Goal: Transaction & Acquisition: Purchase product/service

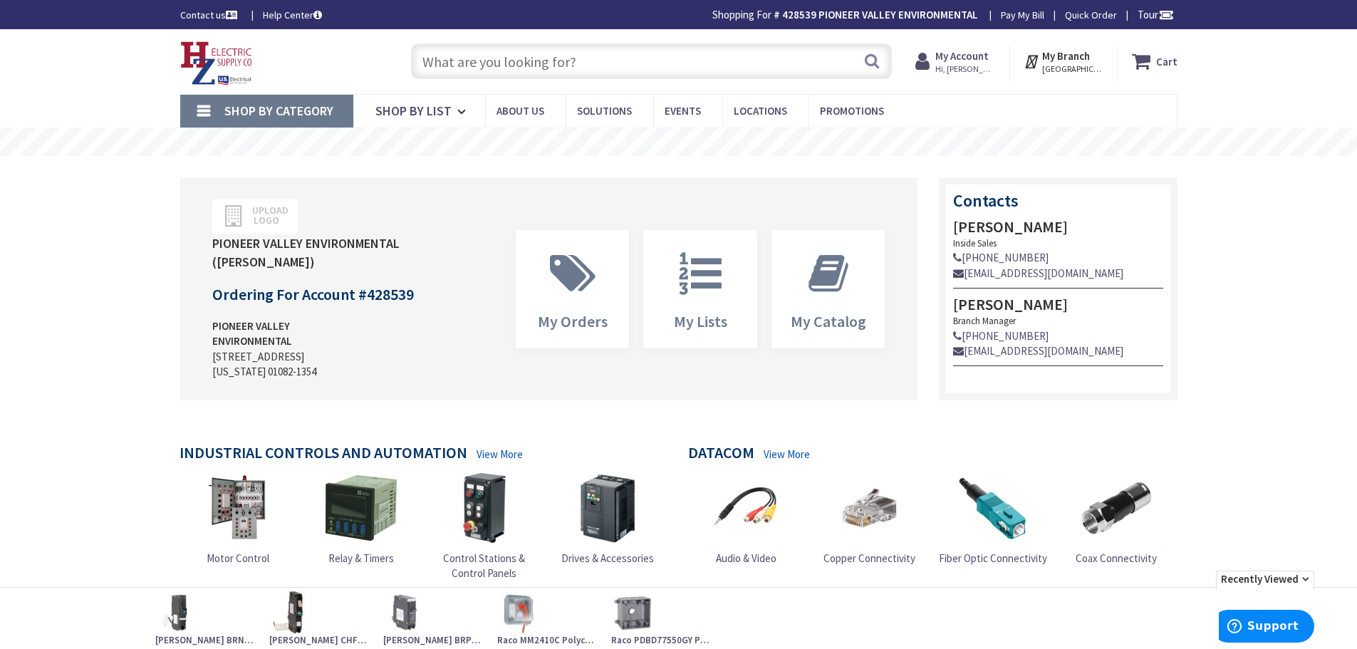
click at [598, 71] on input "text" at bounding box center [651, 61] width 481 height 36
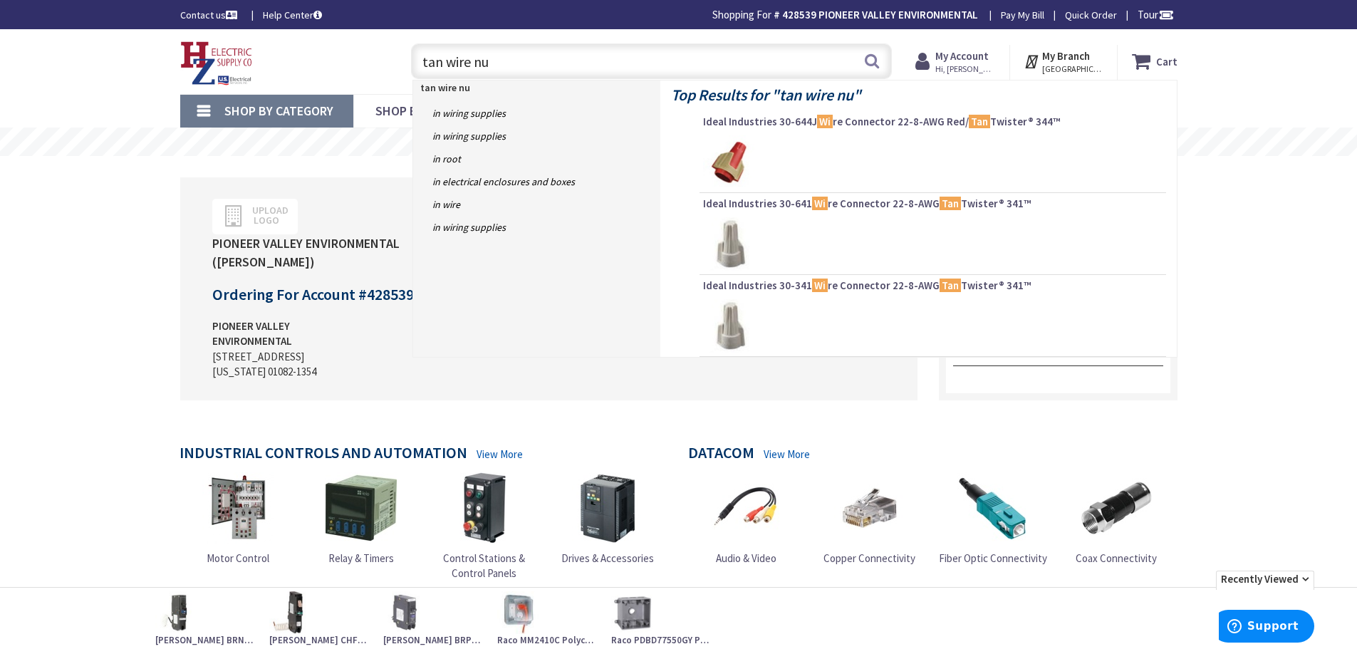
type input "tan wire nut"
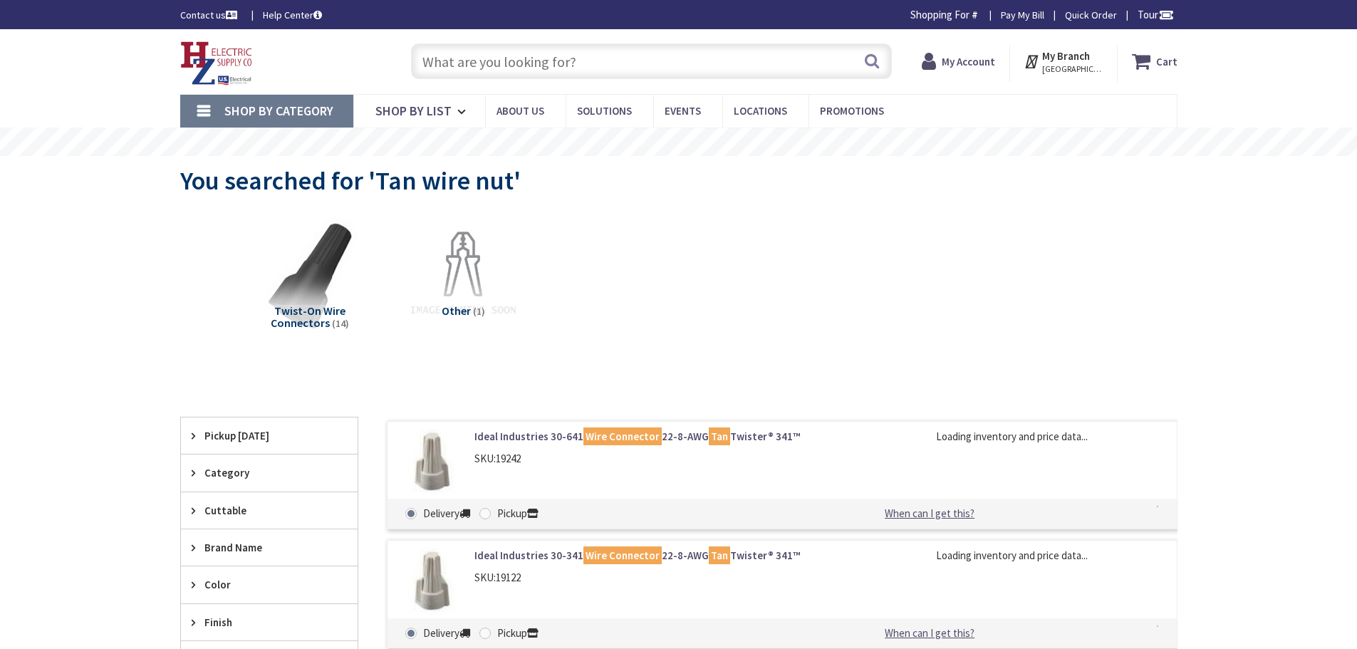
type input "[STREET_ADDRESS][US_STATE]"
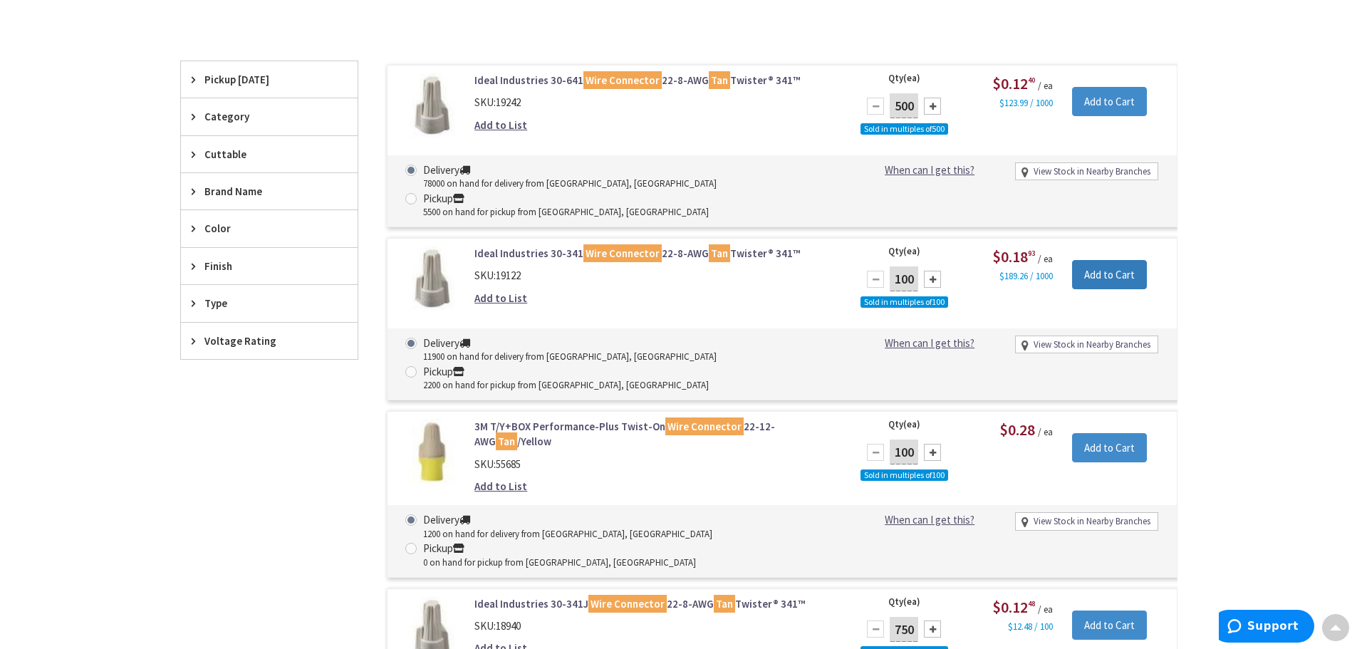
click at [1115, 260] on input "Add to Cart" at bounding box center [1109, 275] width 75 height 30
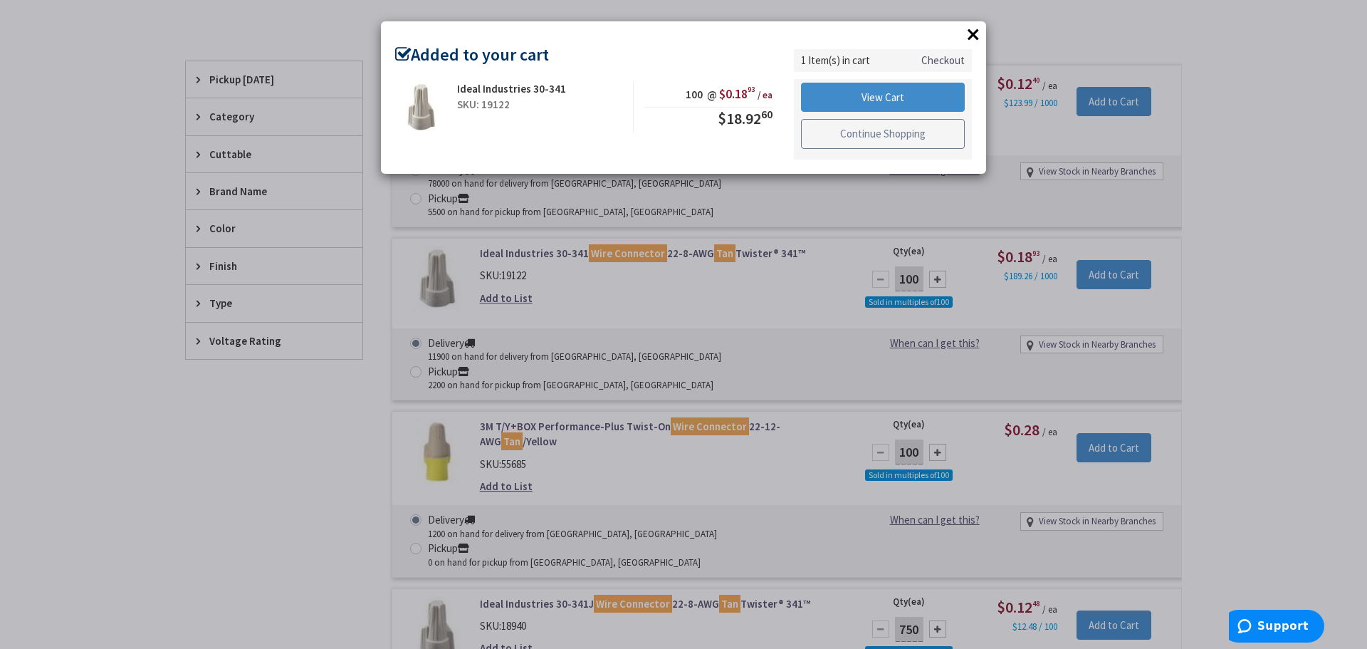
click at [870, 135] on link "Continue Shopping" at bounding box center [883, 134] width 164 height 30
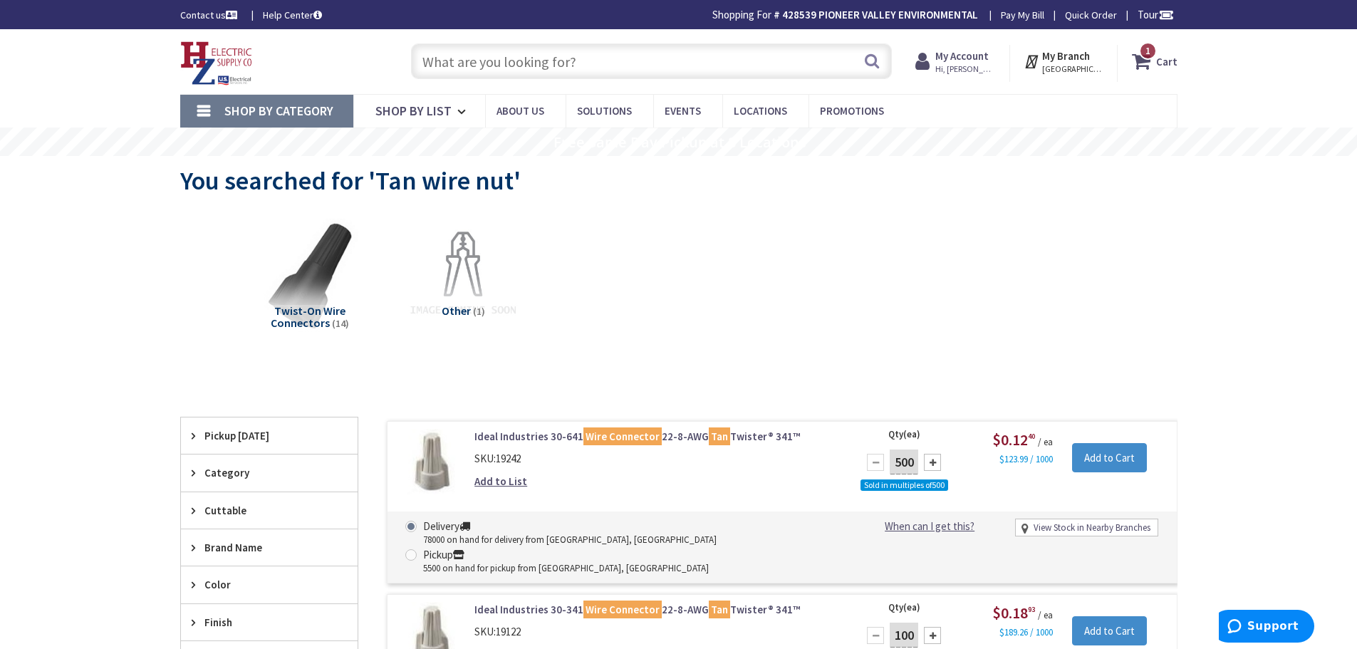
click at [583, 69] on input "text" at bounding box center [651, 61] width 481 height 36
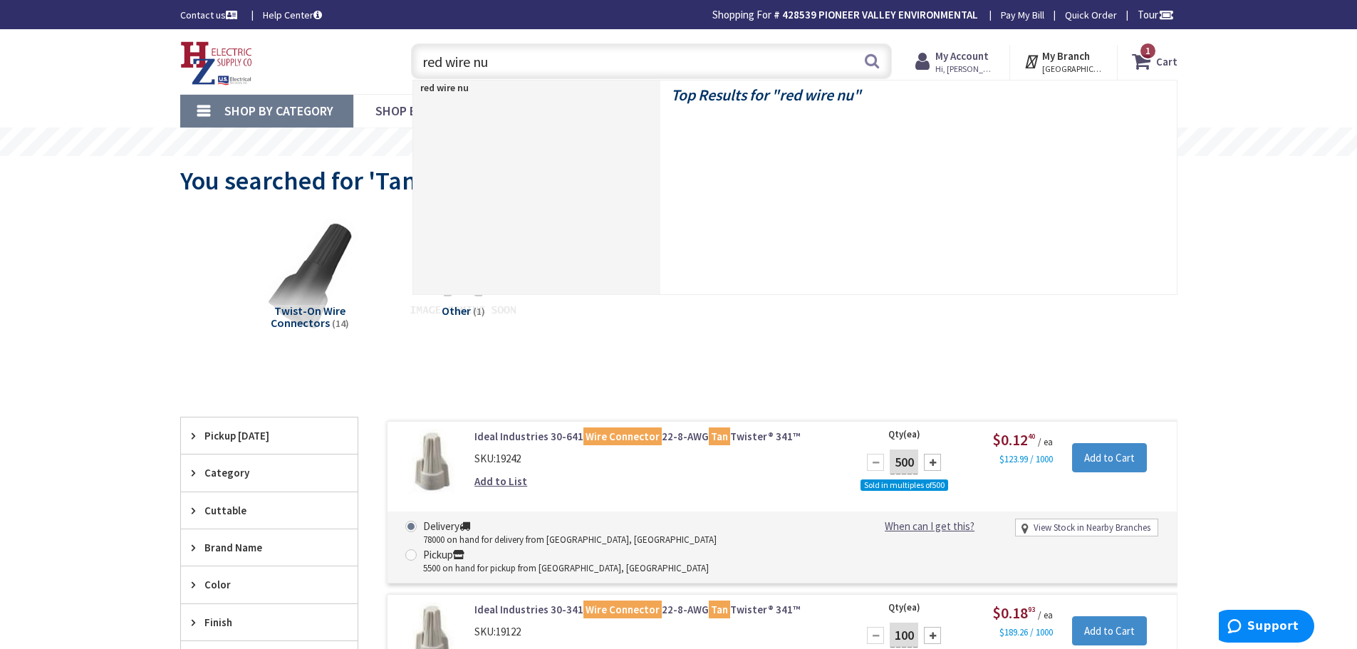
type input "red wire nut"
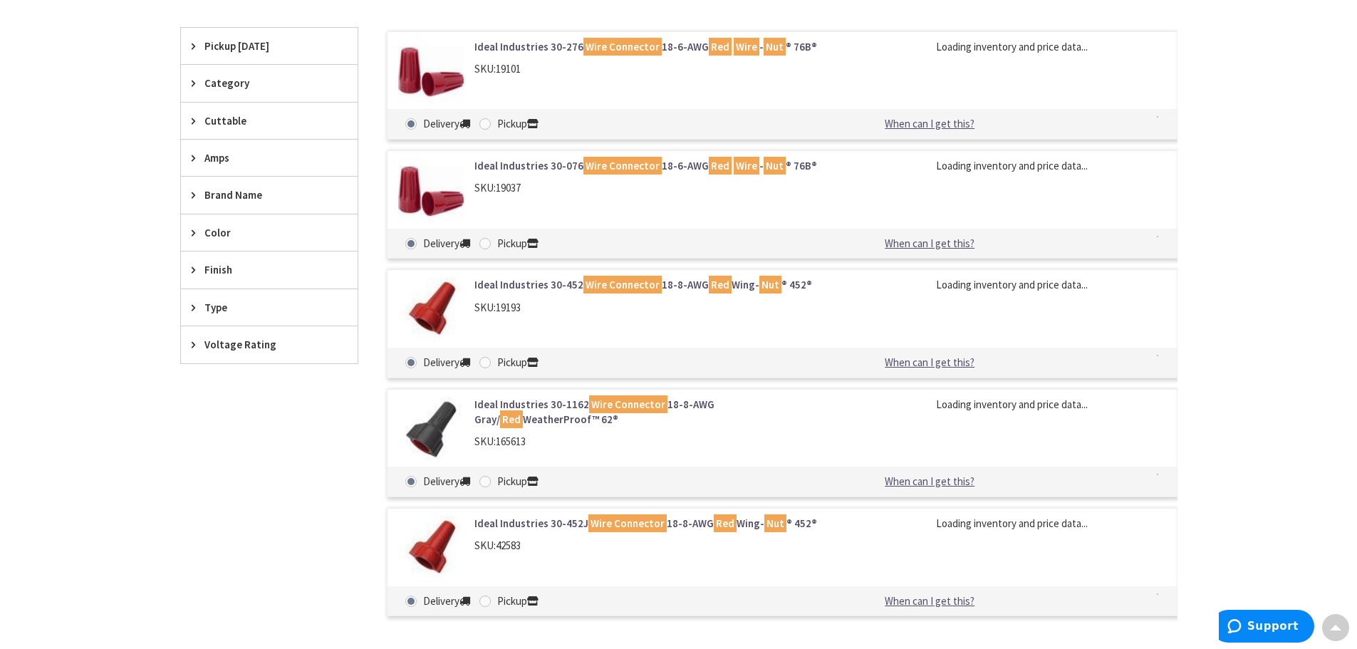
scroll to position [427, 0]
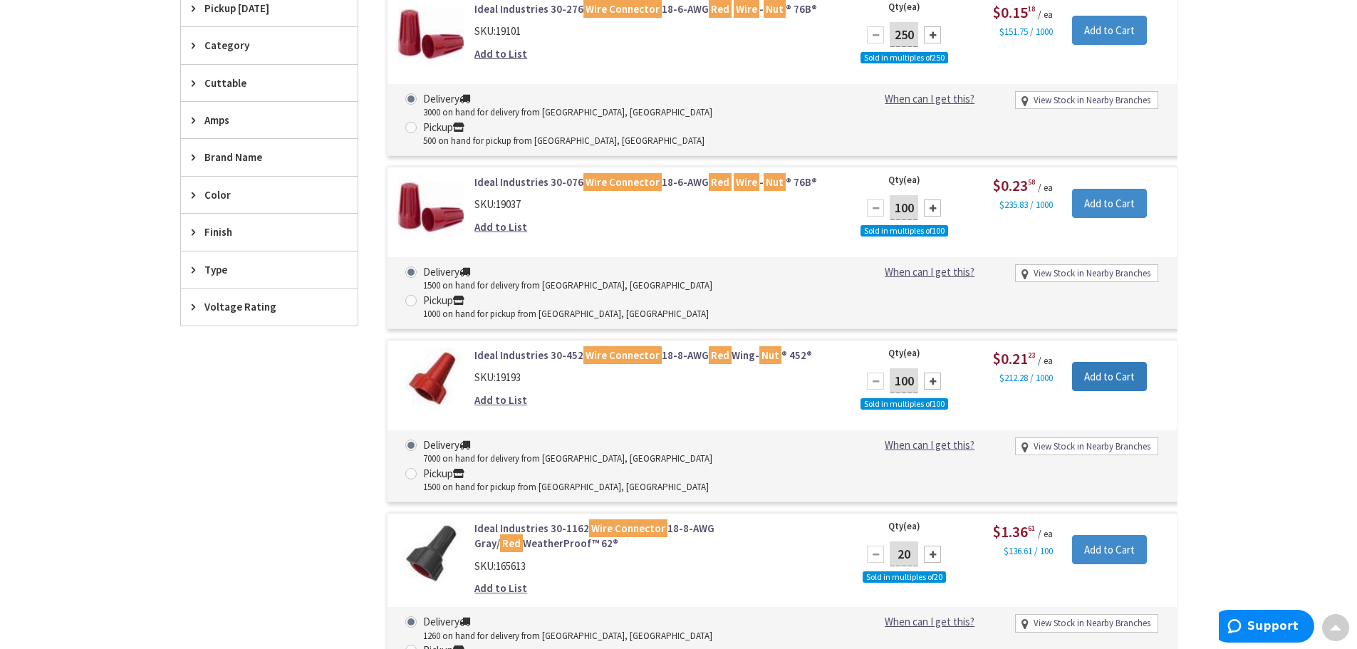
click at [1099, 362] on input "Add to Cart" at bounding box center [1109, 377] width 75 height 30
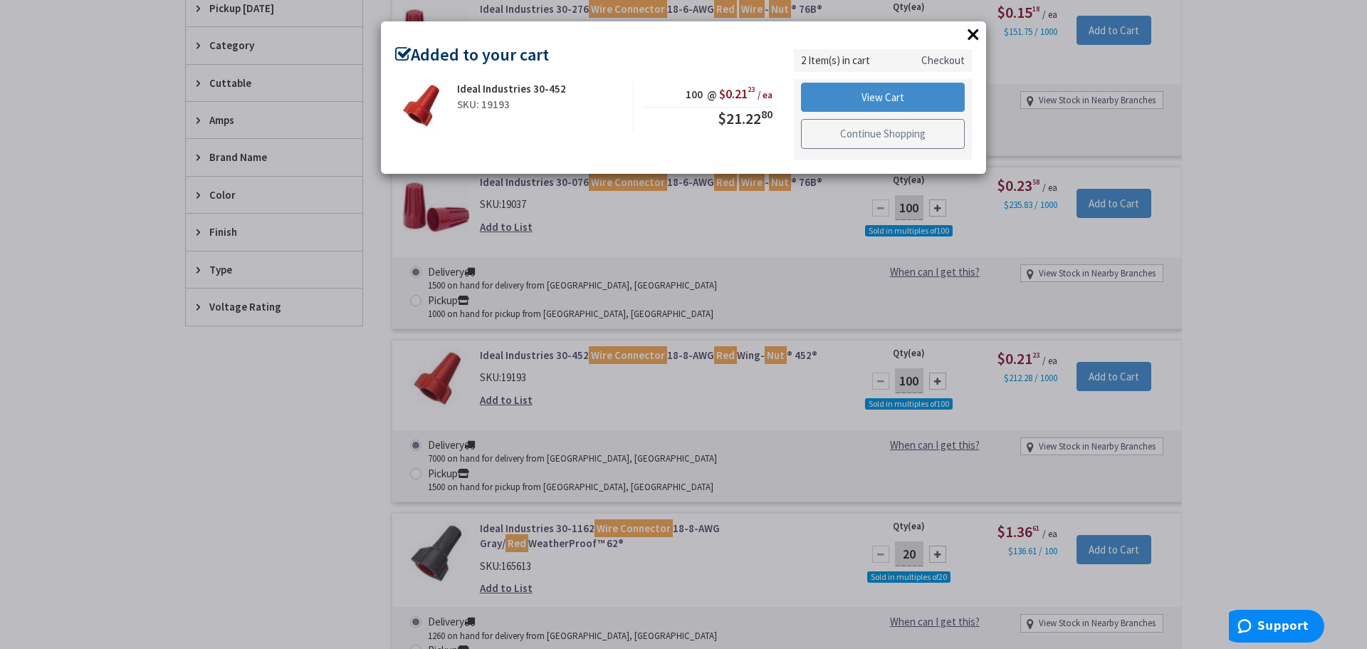
click at [879, 136] on link "Continue Shopping" at bounding box center [883, 134] width 164 height 30
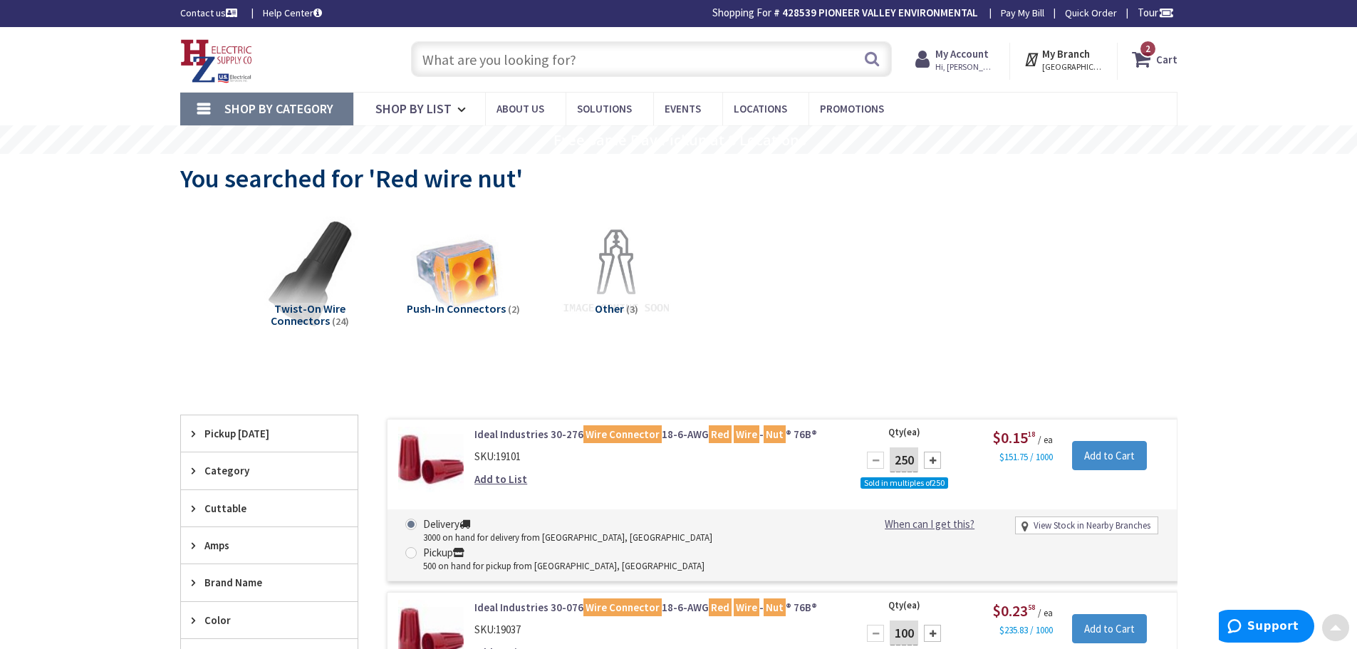
scroll to position [0, 0]
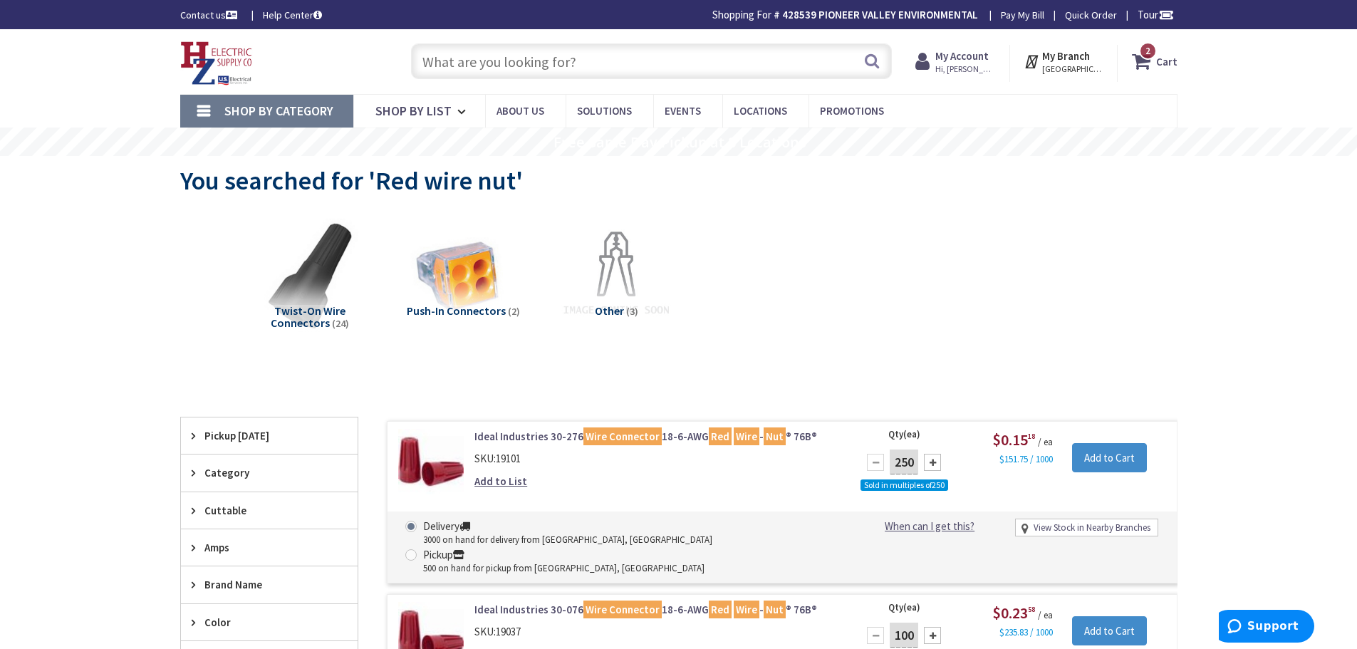
click at [593, 57] on input "text" at bounding box center [651, 61] width 481 height 36
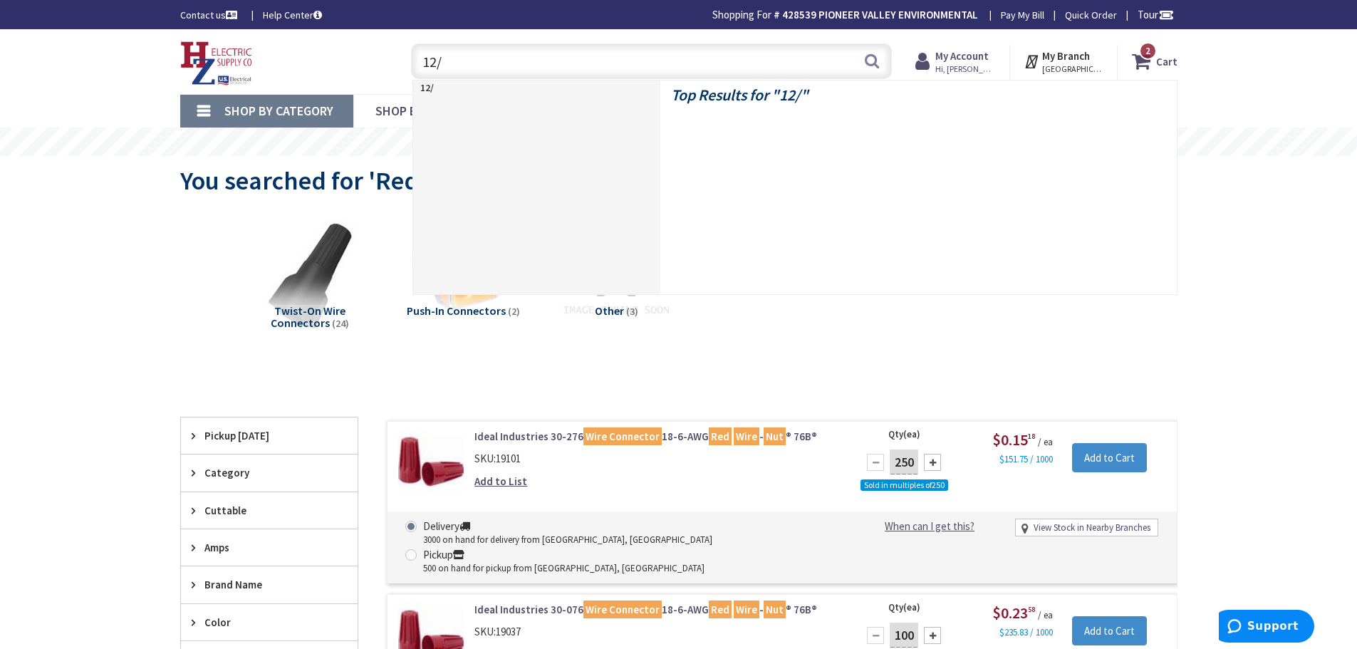
type input "12/2"
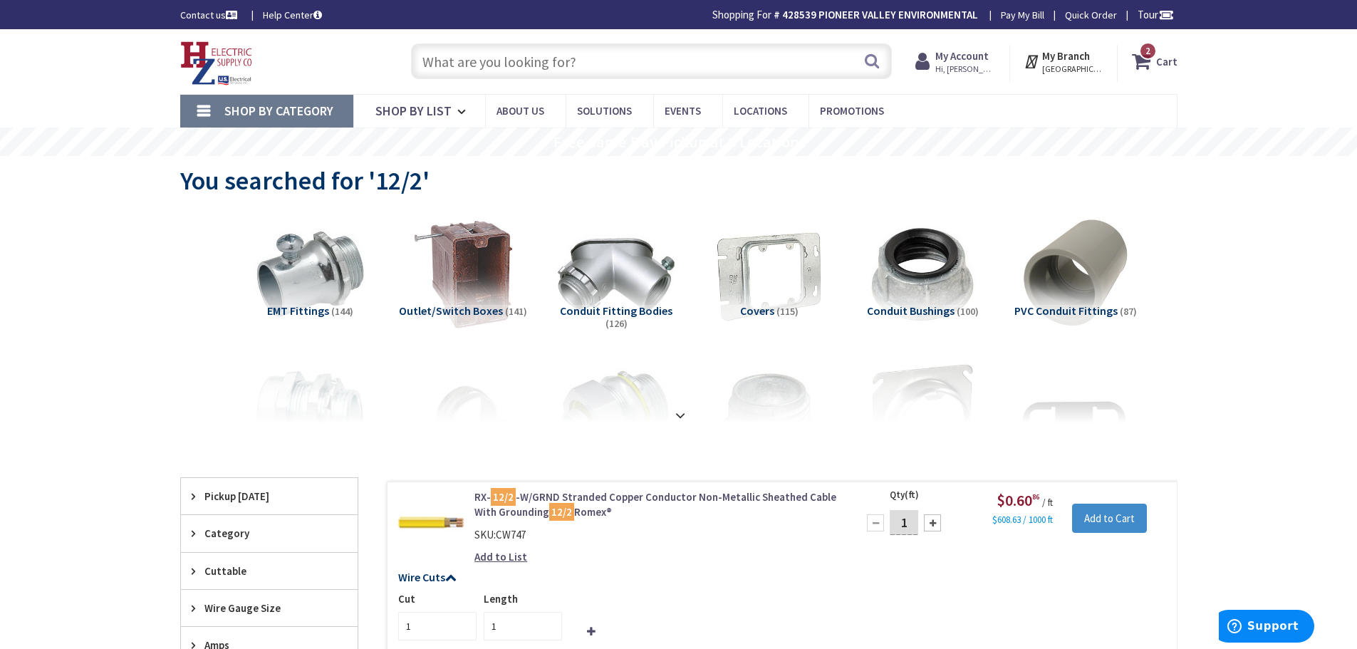
click at [1150, 63] on icon at bounding box center [1144, 61] width 24 height 26
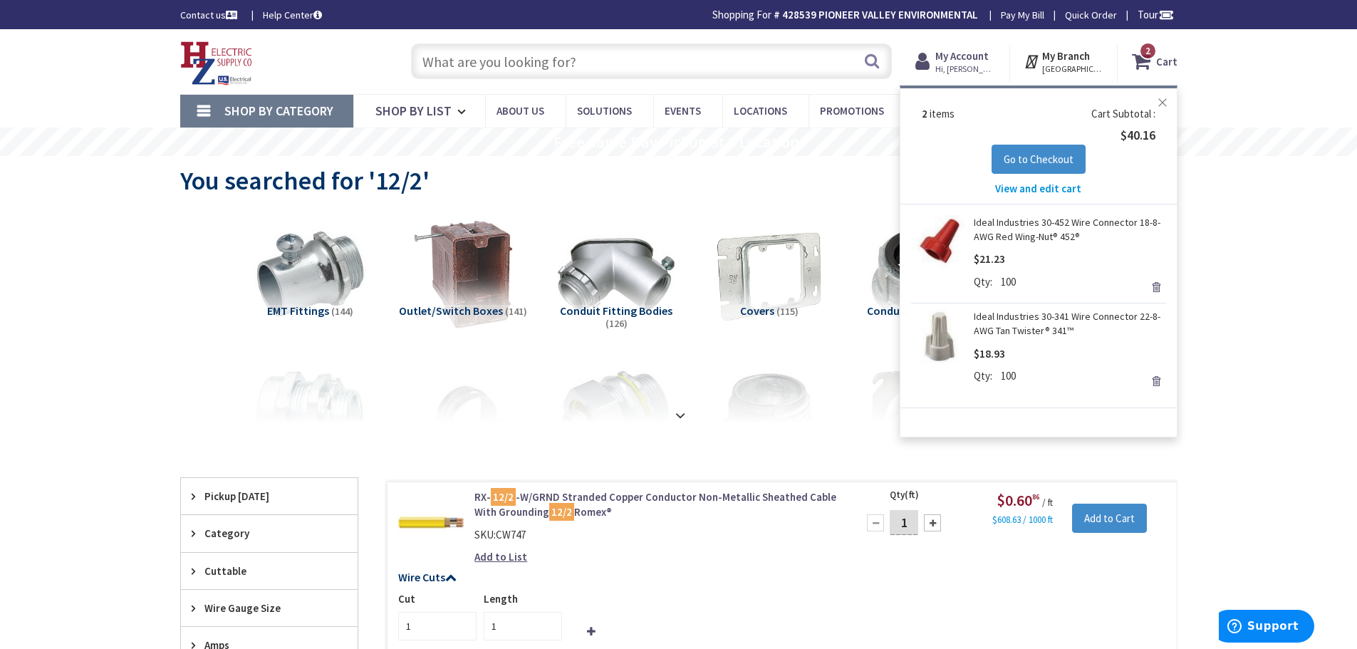
click at [1167, 103] on button "Close" at bounding box center [1162, 102] width 28 height 28
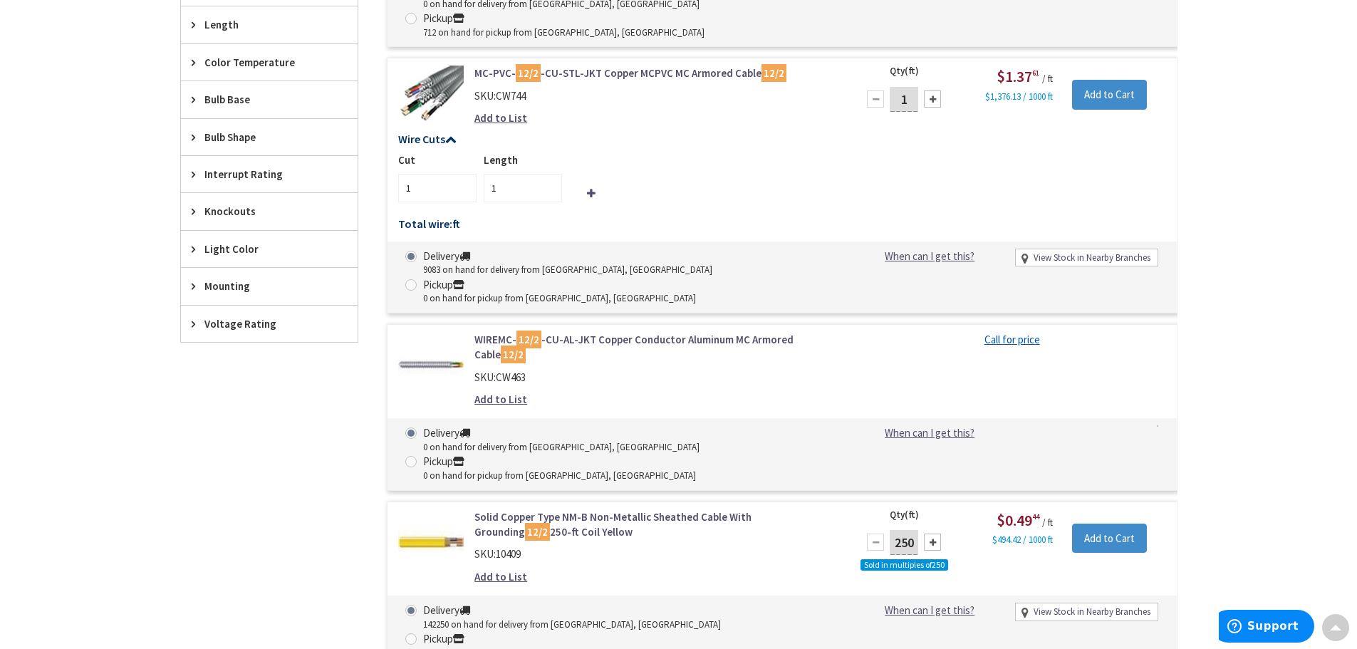
scroll to position [997, 0]
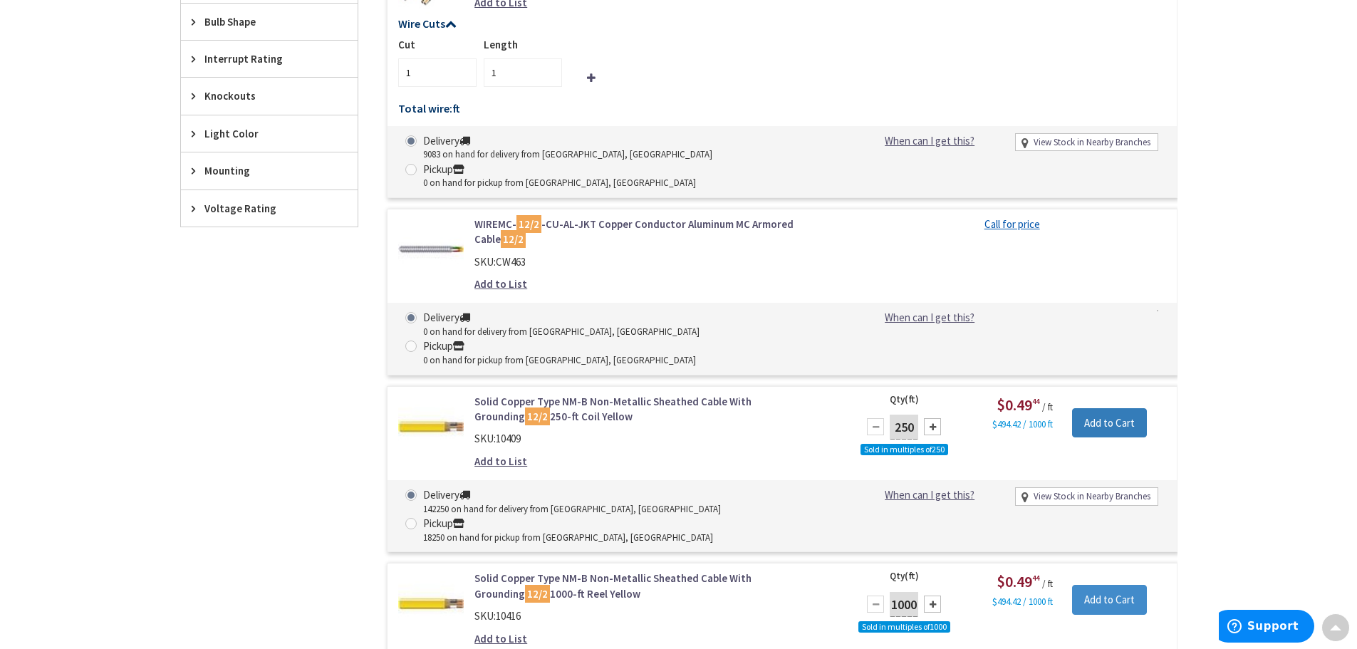
click at [1093, 408] on input "Add to Cart" at bounding box center [1109, 423] width 75 height 30
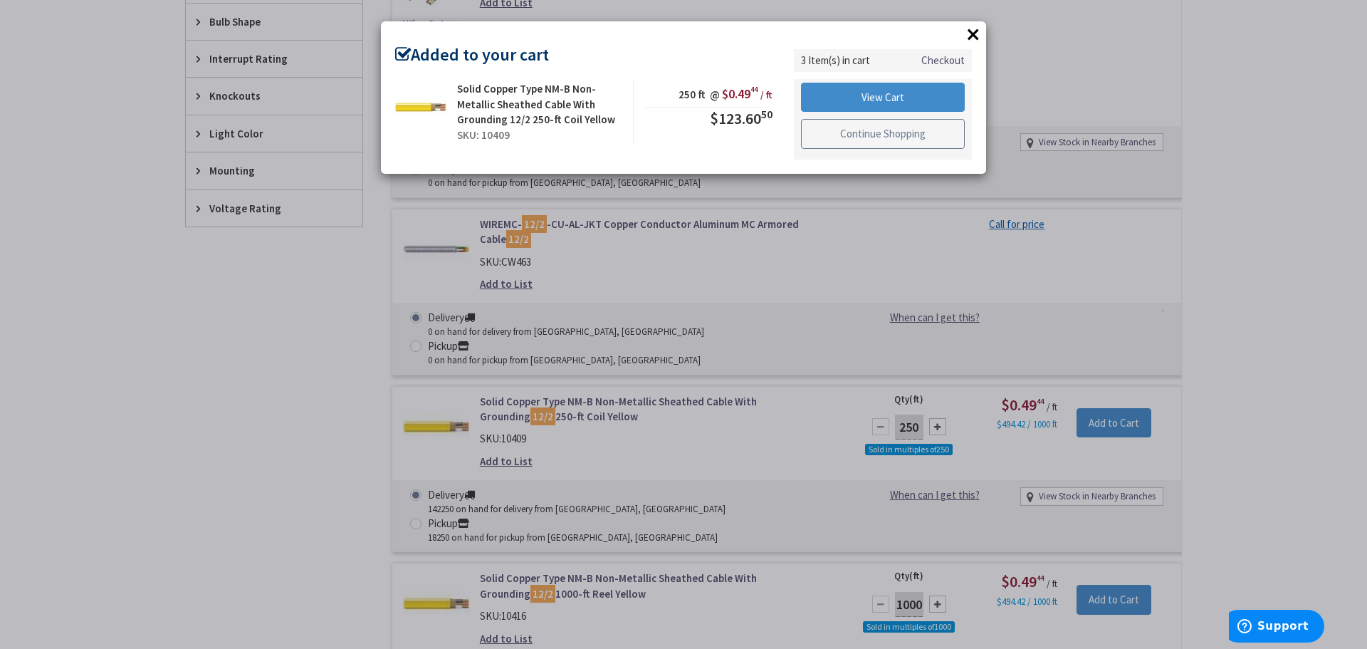
click at [929, 143] on link "Continue Shopping" at bounding box center [883, 134] width 164 height 30
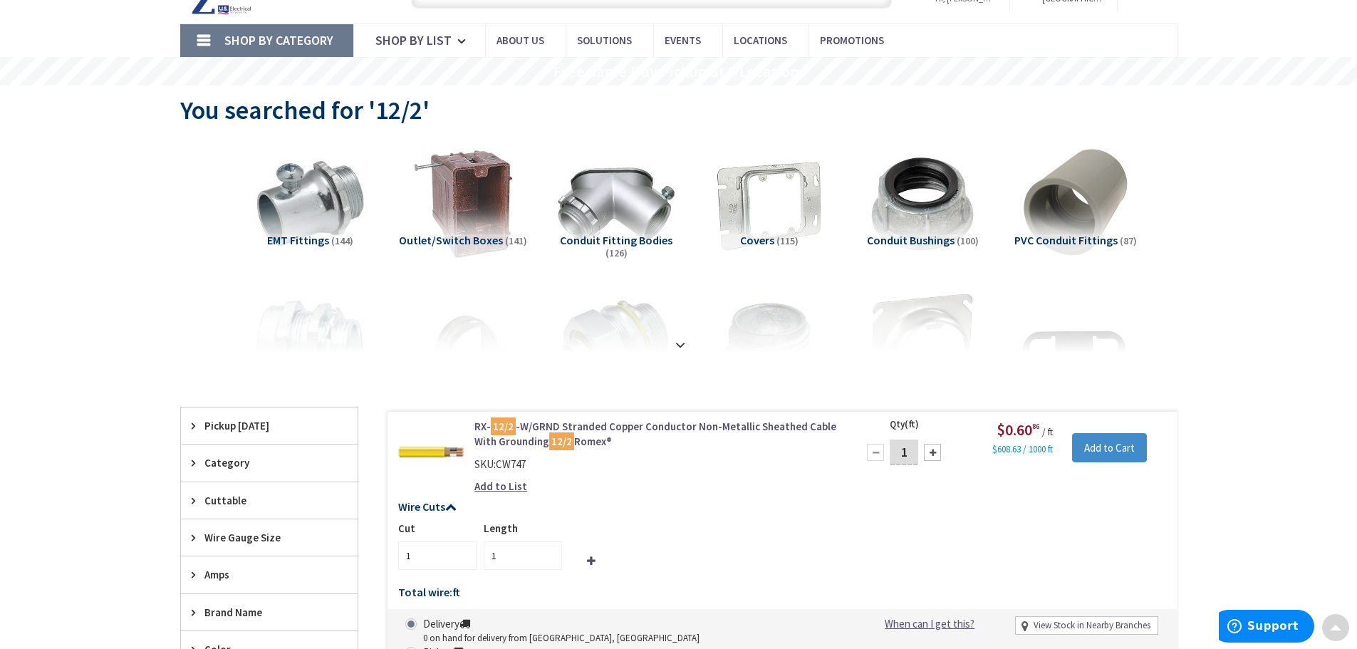
scroll to position [0, 0]
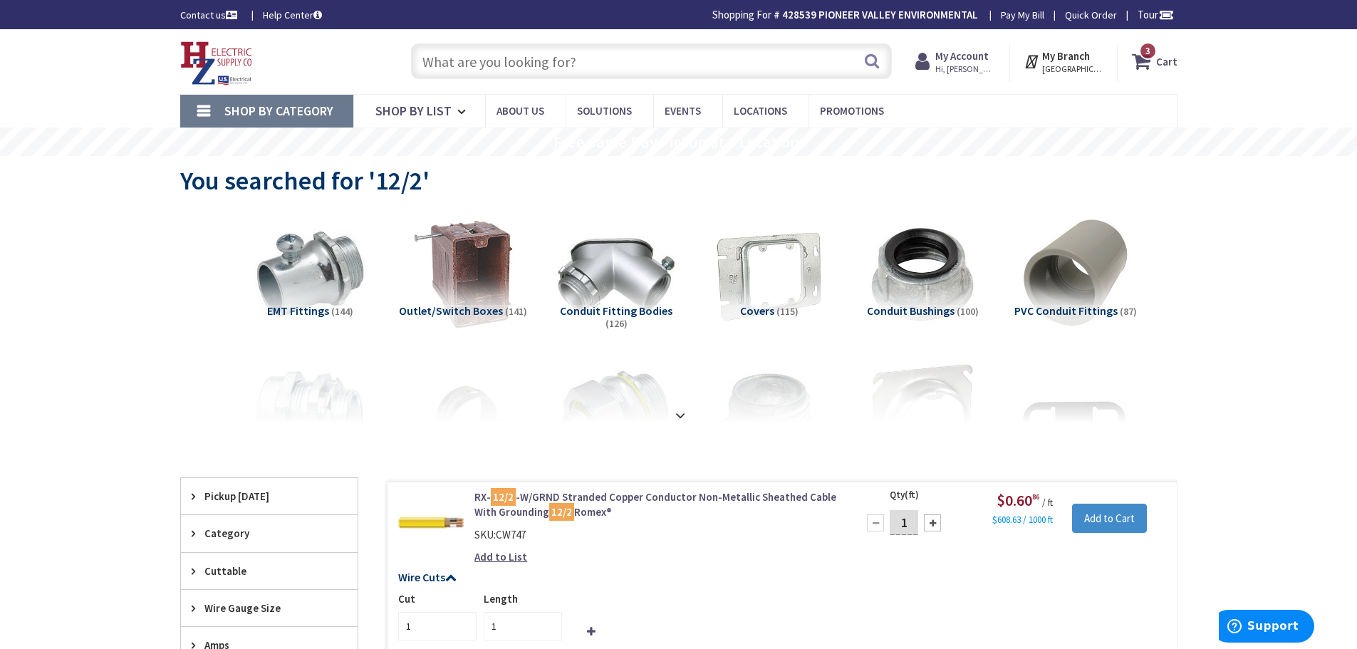
click at [493, 57] on input "text" at bounding box center [651, 61] width 481 height 36
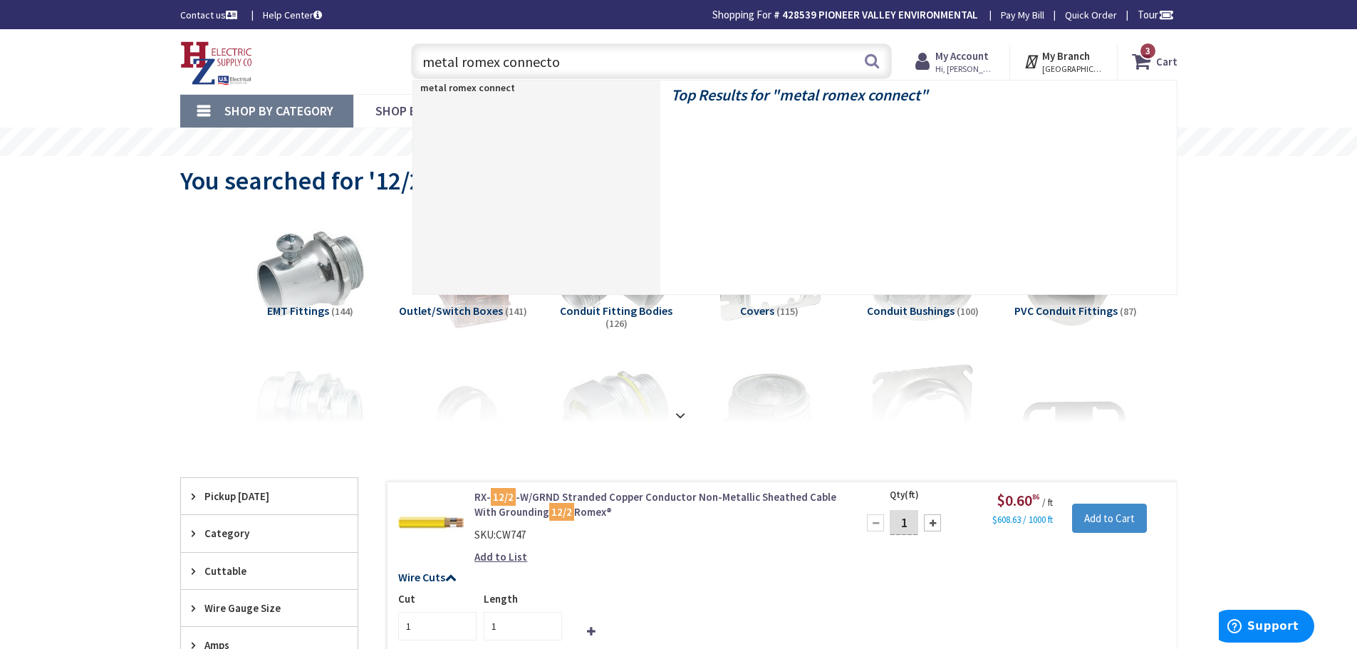
type input "metal romex connector"
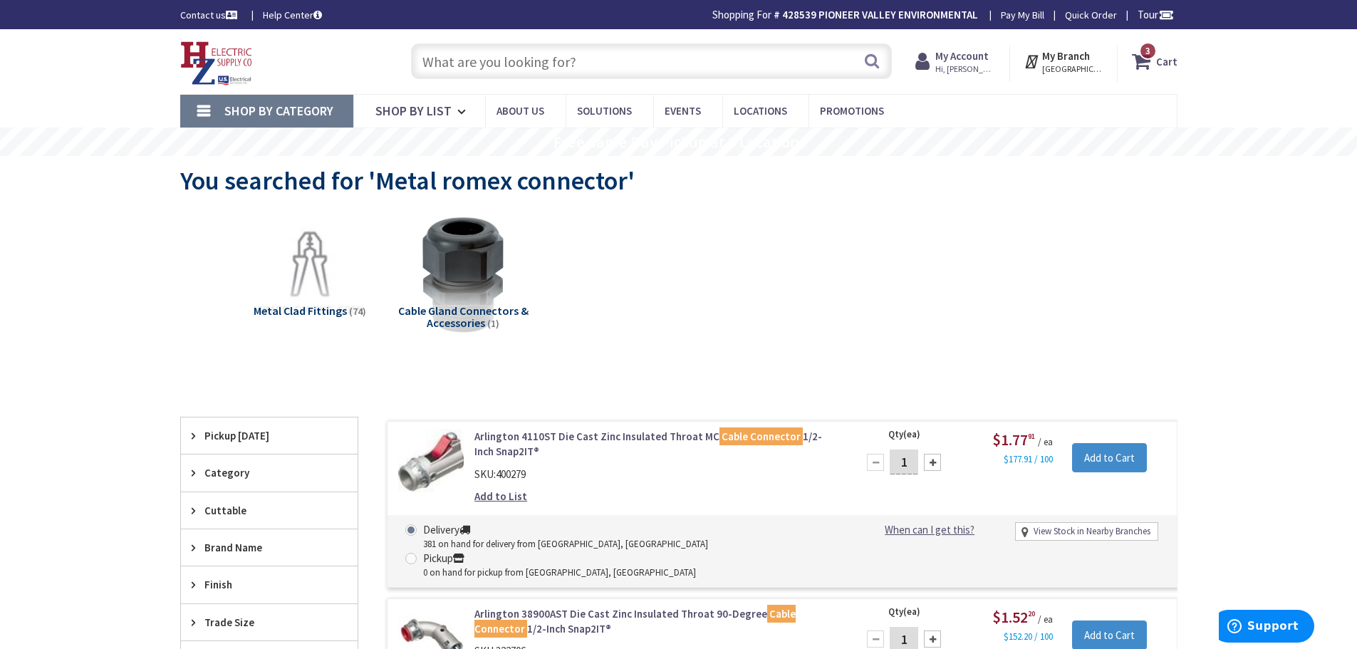
click at [598, 68] on input "text" at bounding box center [651, 61] width 481 height 36
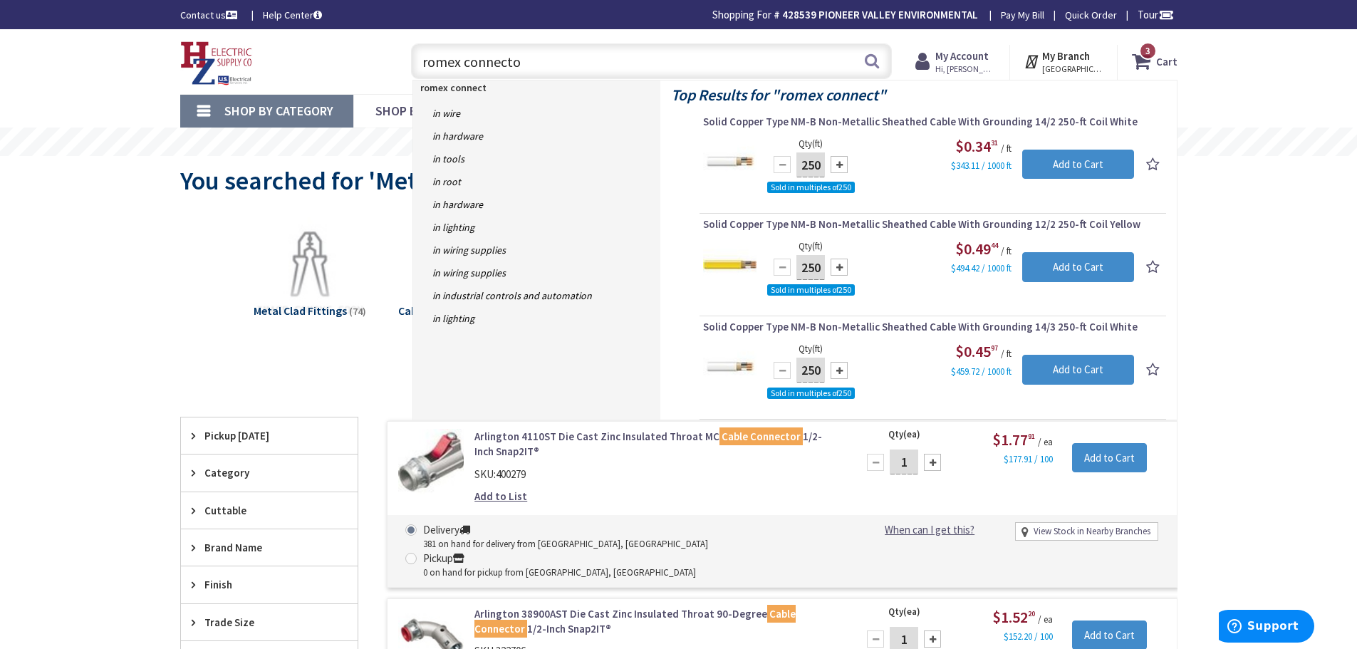
type input "romex connector"
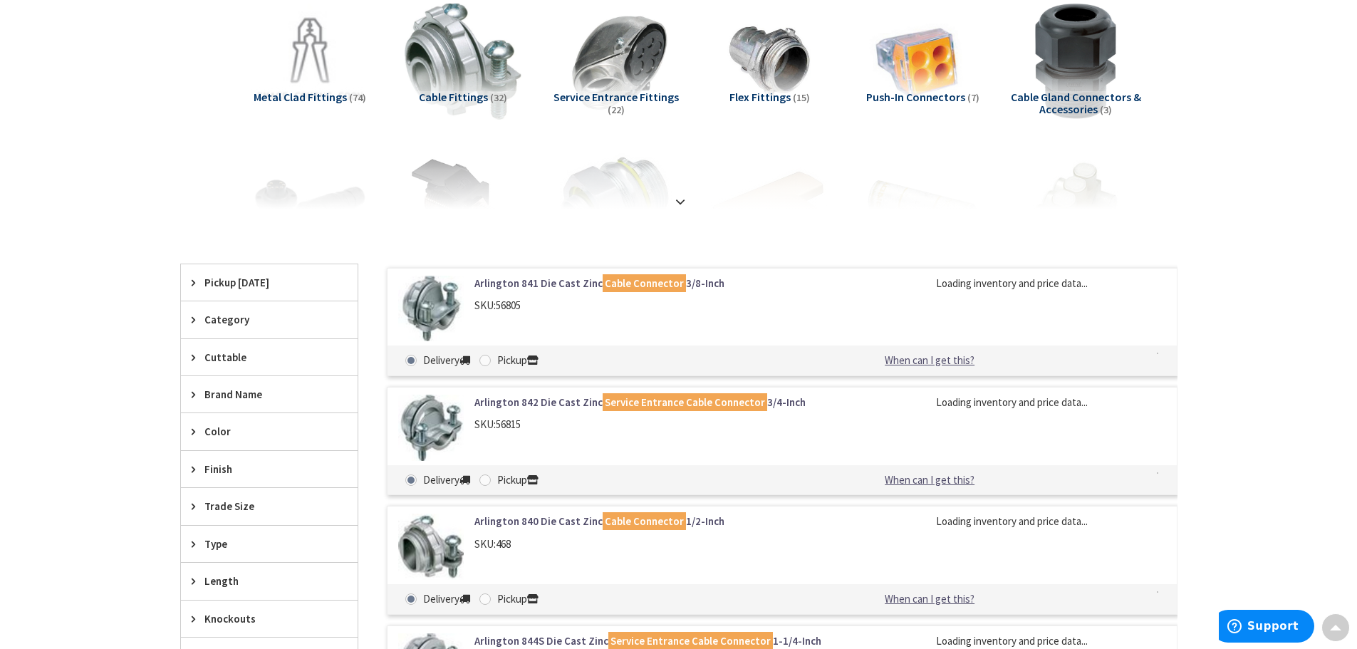
scroll to position [285, 0]
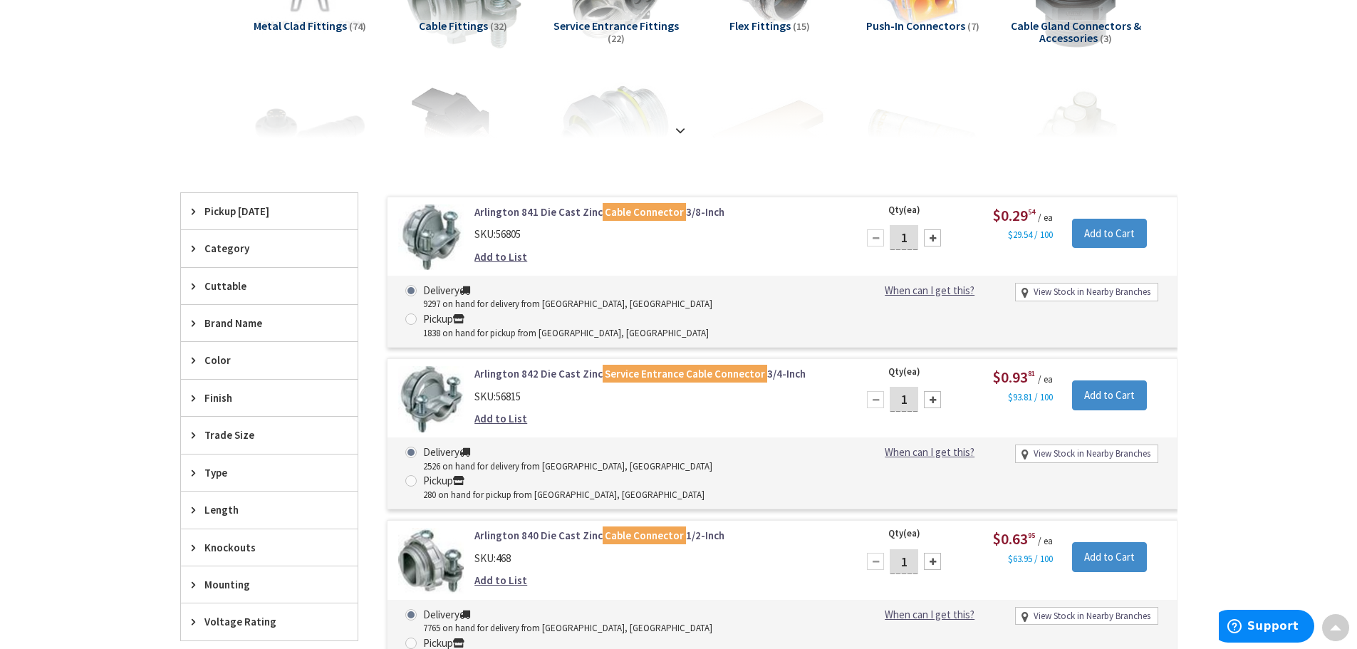
click at [907, 234] on input "1" at bounding box center [904, 237] width 28 height 25
drag, startPoint x: 907, startPoint y: 234, endPoint x: 876, endPoint y: 239, distance: 31.7
click at [876, 239] on div "1" at bounding box center [903, 238] width 85 height 28
type input "30"
click at [1111, 229] on input "Add to Cart" at bounding box center [1109, 234] width 75 height 30
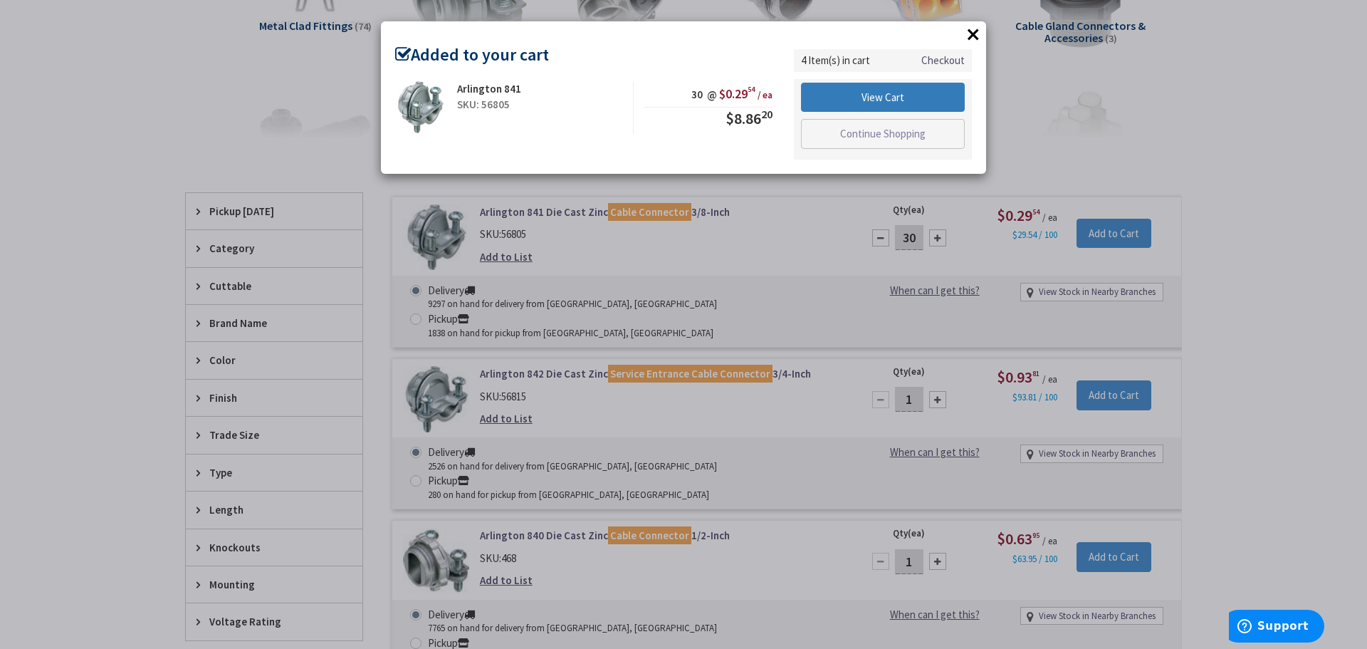
click at [907, 105] on link "View Cart" at bounding box center [883, 98] width 164 height 30
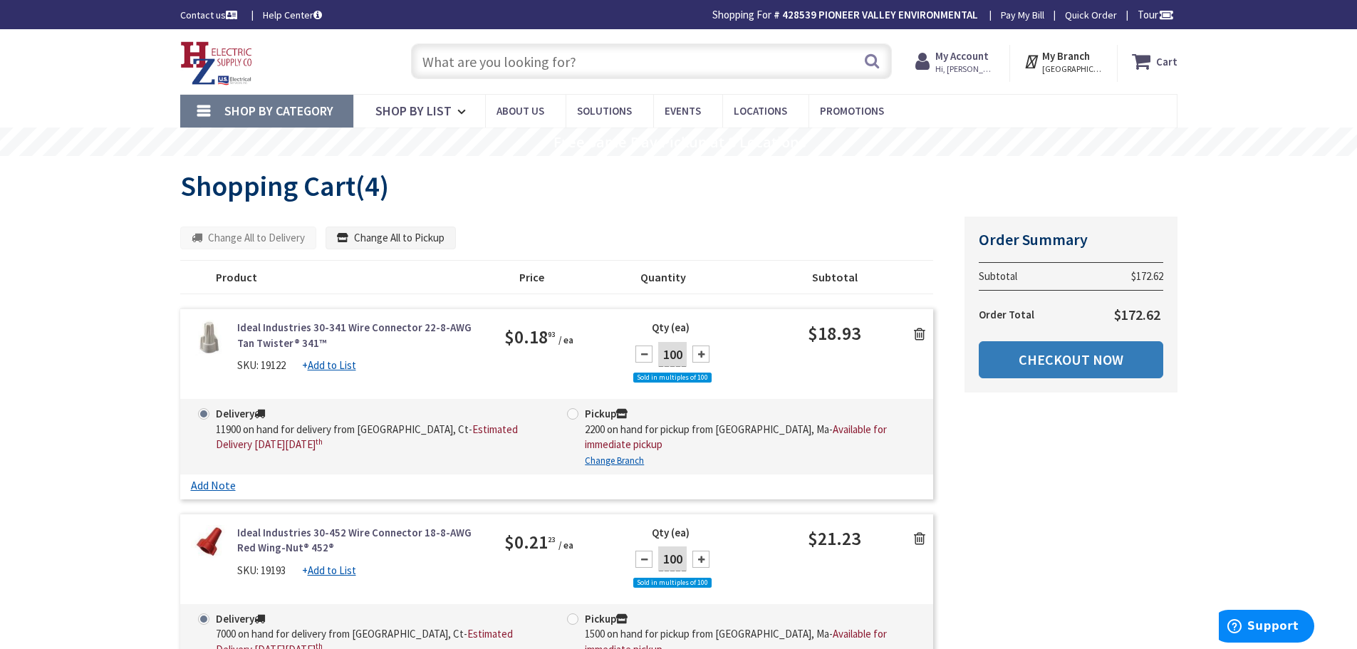
click at [1077, 364] on link "Checkout Now" at bounding box center [1071, 359] width 184 height 37
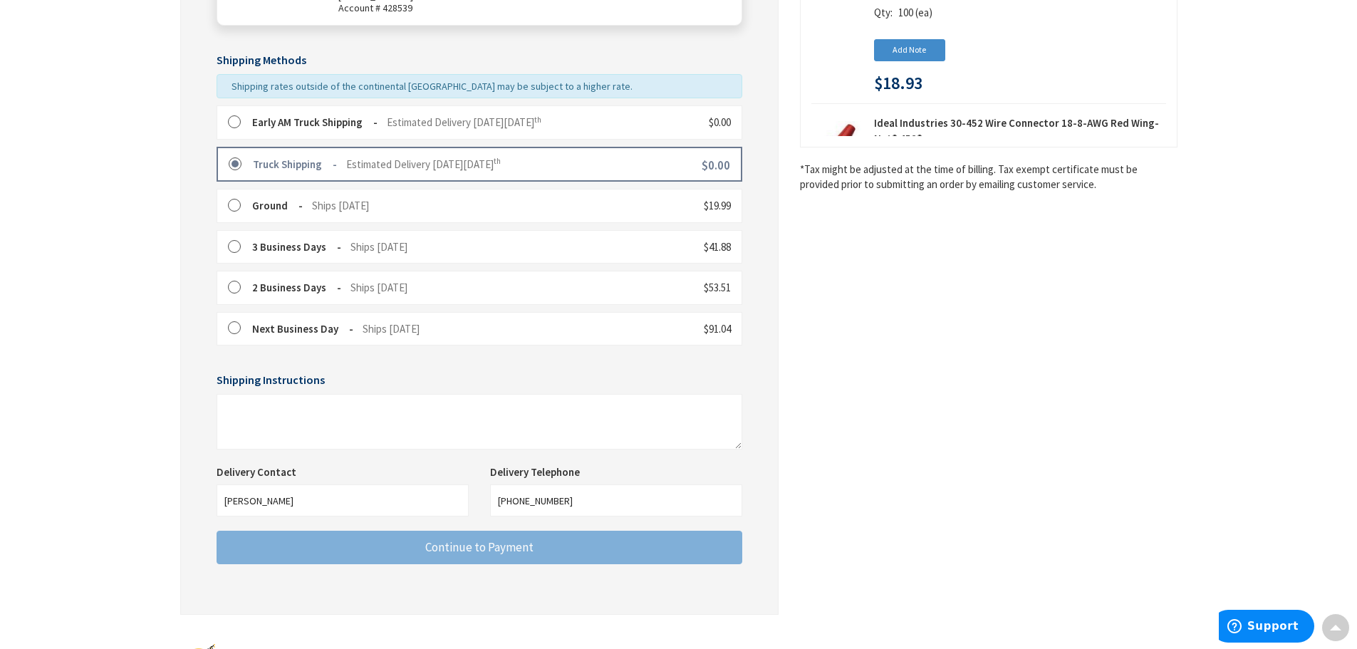
scroll to position [356, 0]
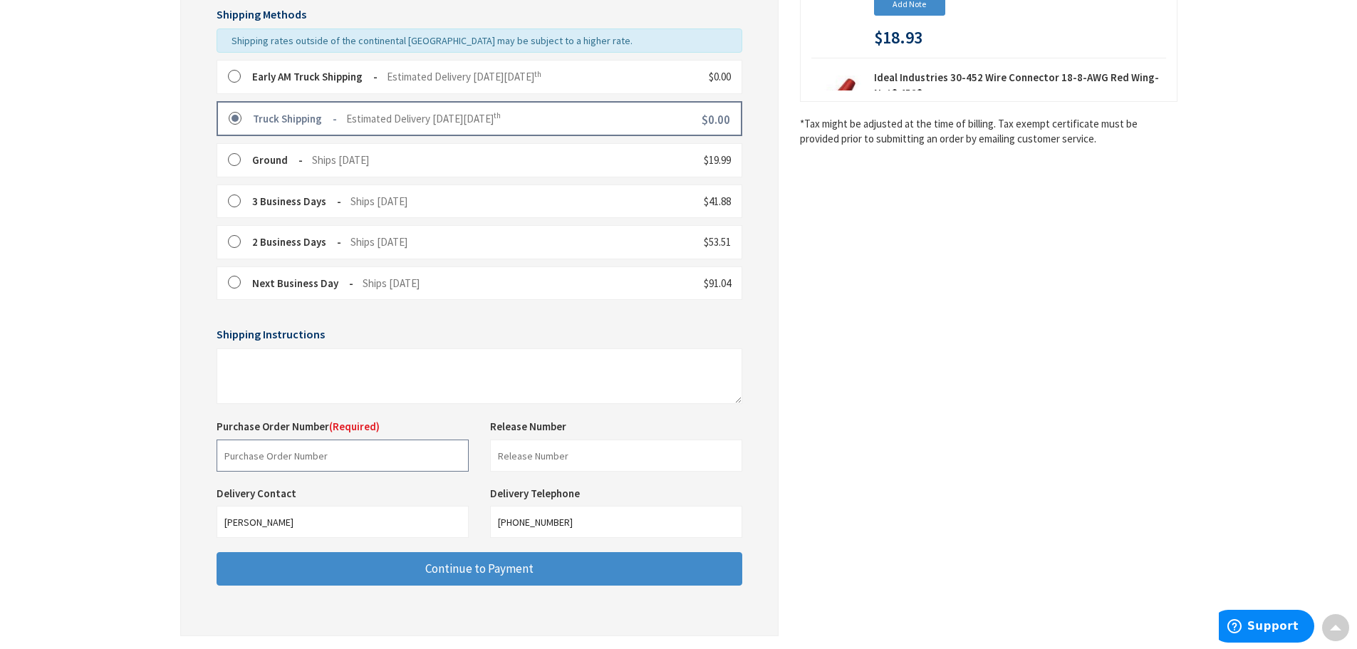
click at [350, 460] on input "text" at bounding box center [343, 455] width 252 height 32
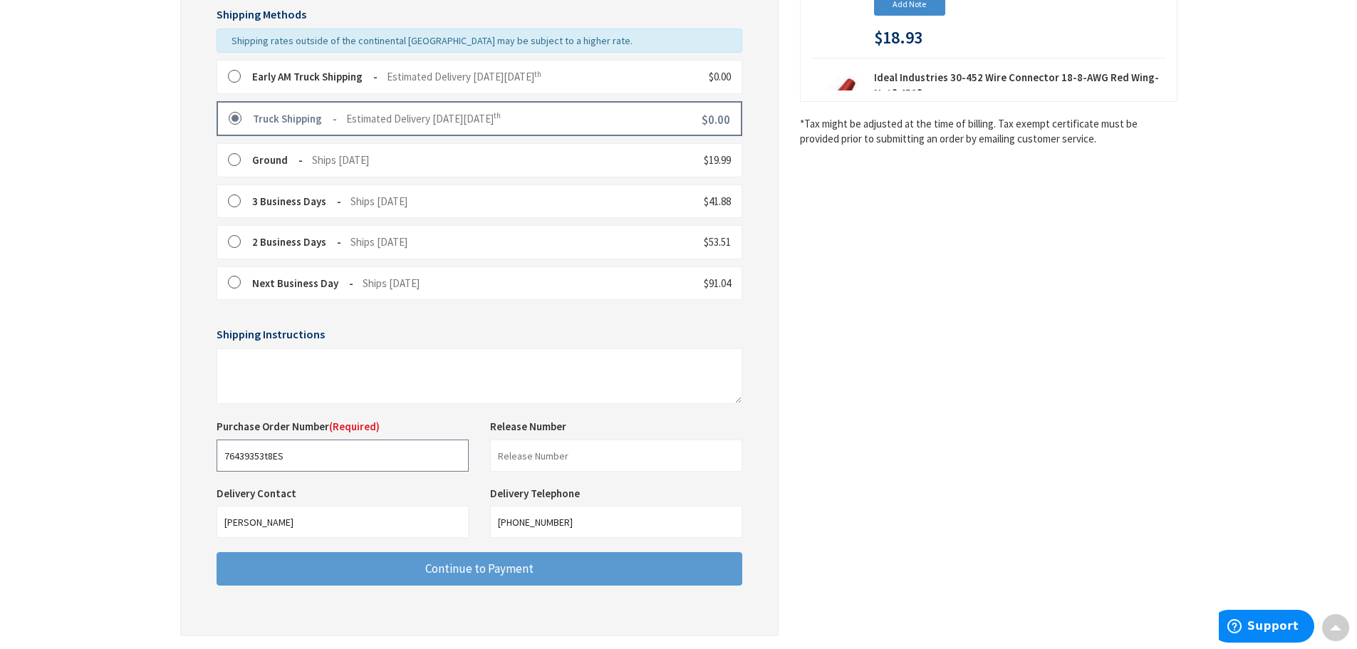
type input "76439353t8ES"
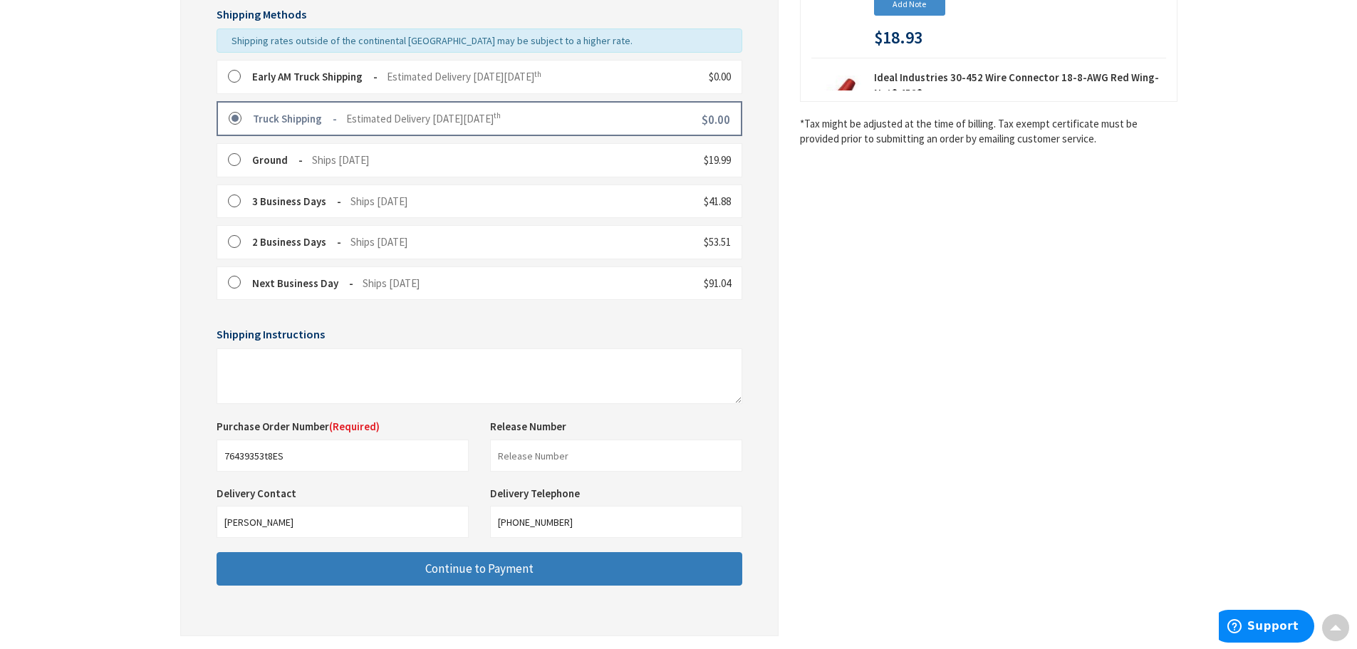
click at [422, 573] on button "Continue to Payment" at bounding box center [480, 568] width 526 height 33
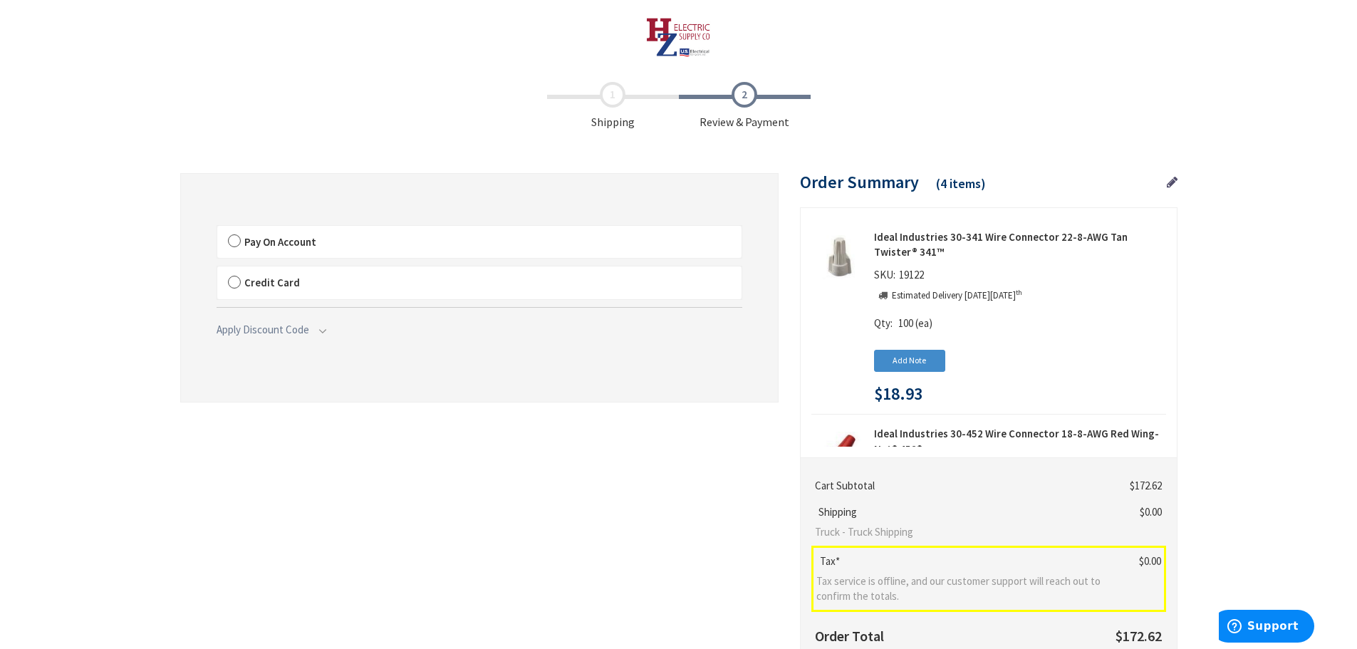
click at [237, 240] on label "Pay On Account" at bounding box center [479, 242] width 524 height 33
click at [235, 240] on label "Pay On Account" at bounding box center [479, 242] width 524 height 33
click at [217, 229] on input "Pay On Account" at bounding box center [217, 229] width 0 height 0
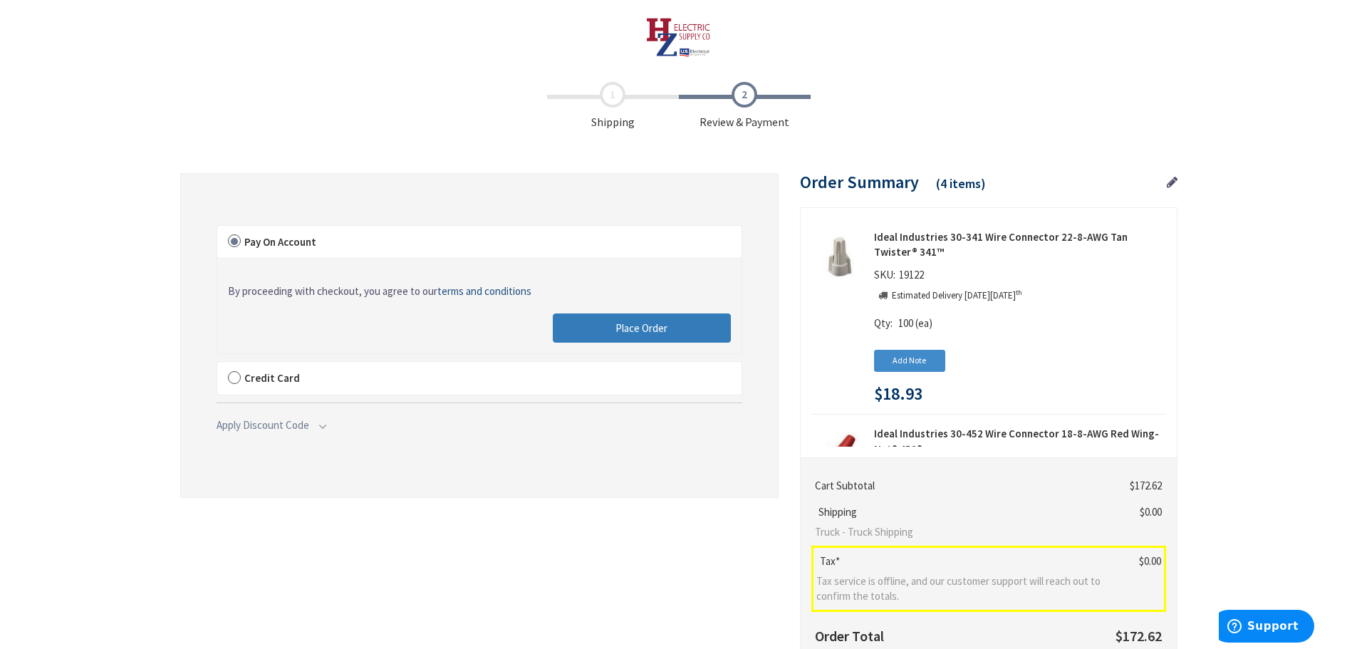
click at [626, 332] on span "Place Order" at bounding box center [641, 328] width 52 height 14
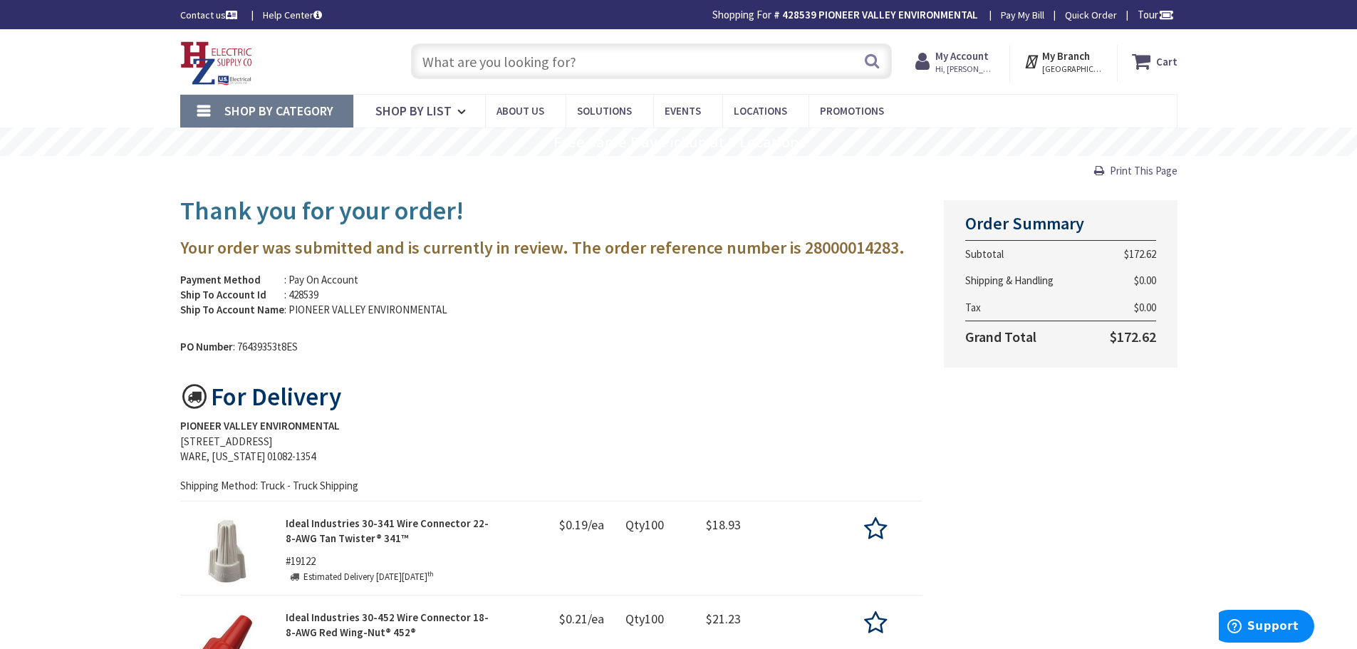
click at [206, 60] on img at bounding box center [216, 63] width 73 height 44
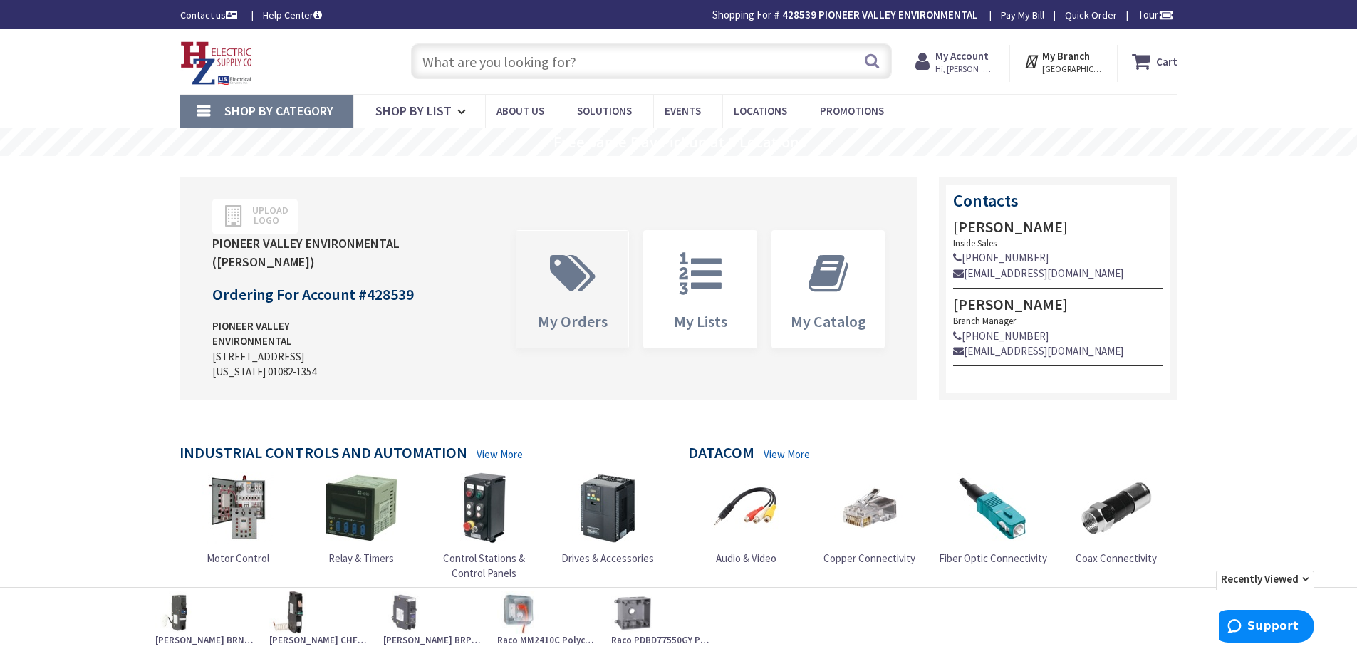
click at [573, 285] on icon at bounding box center [573, 273] width 60 height 43
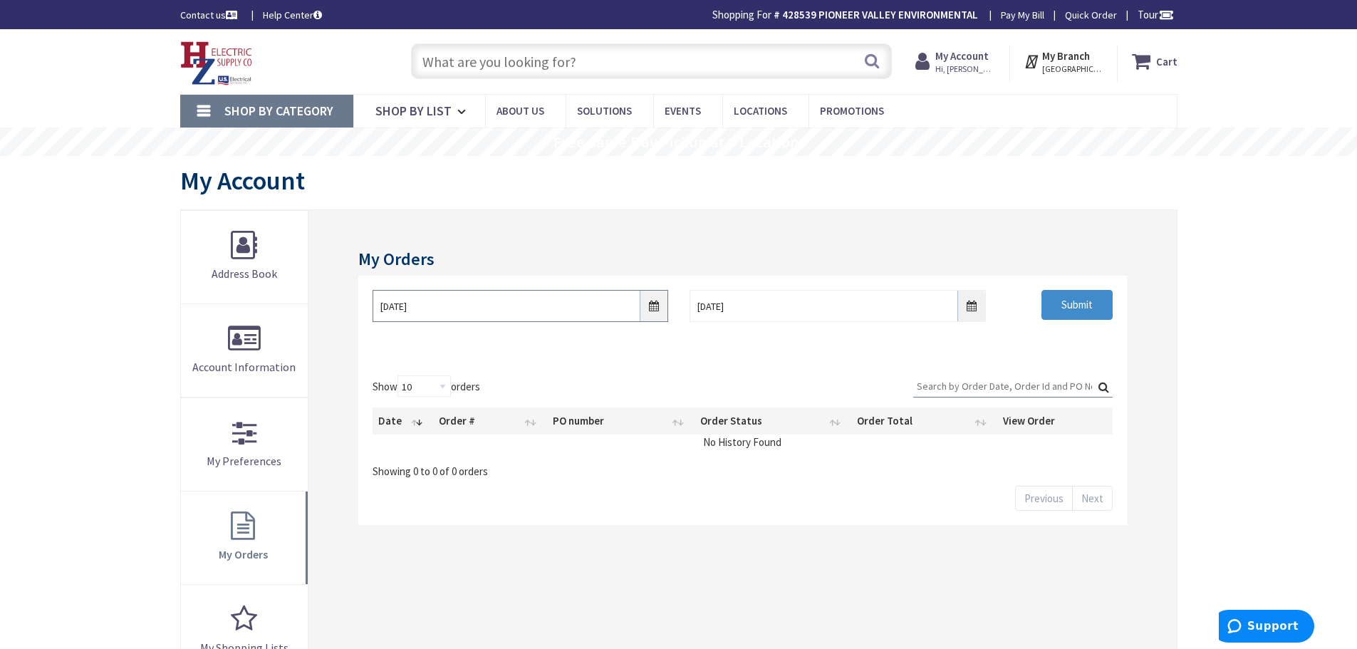
click at [655, 309] on input "[DATE]" at bounding box center [520, 306] width 296 height 32
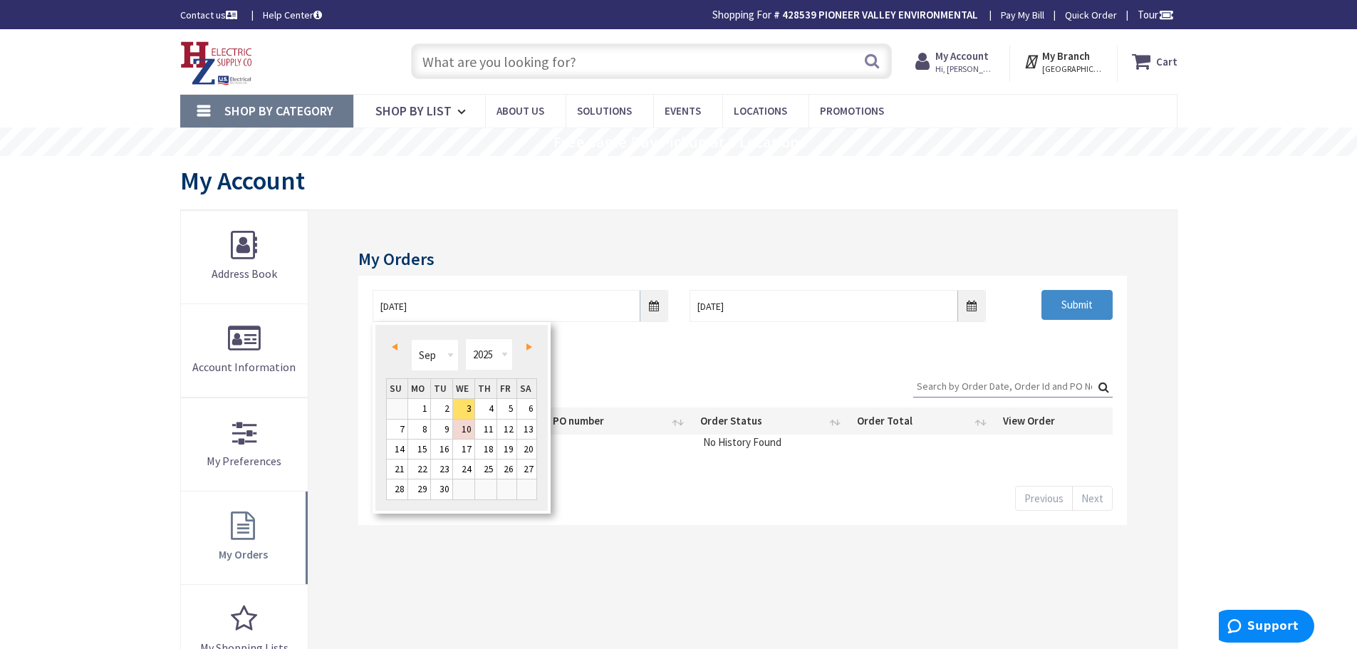
click at [392, 343] on span "Prev" at bounding box center [395, 346] width 6 height 7
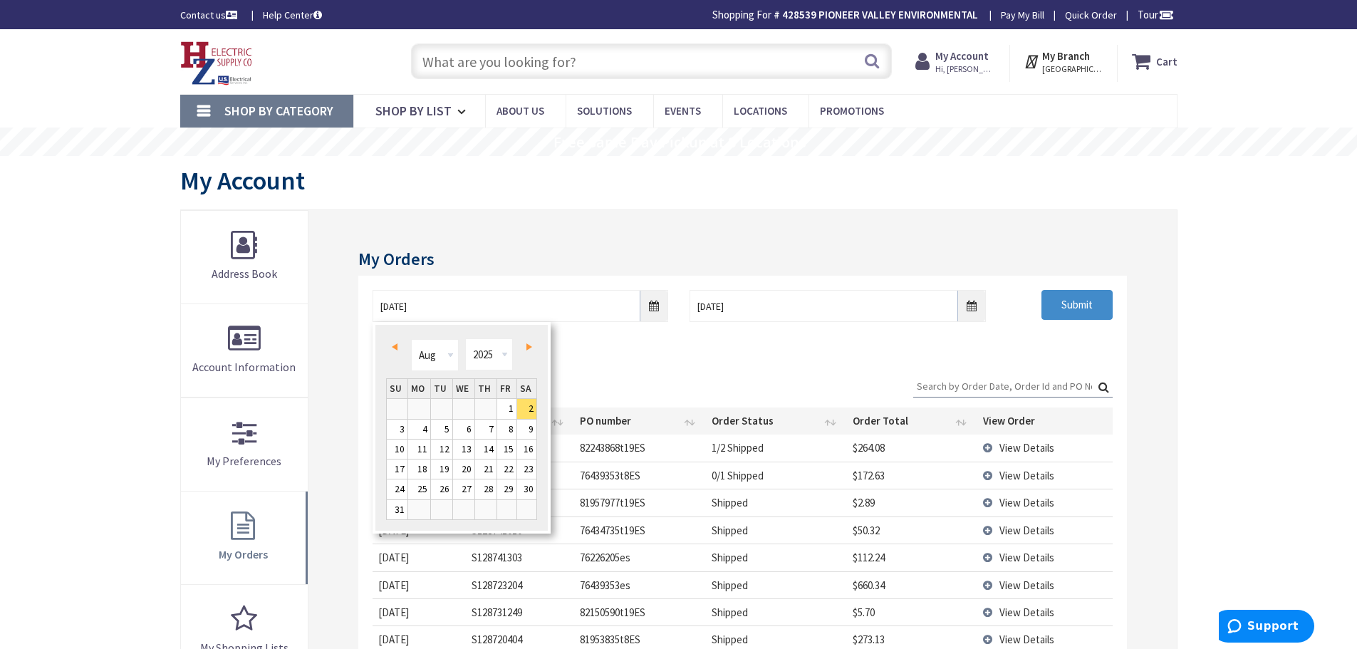
click at [392, 343] on span "Prev" at bounding box center [395, 346] width 6 height 7
type input "[DATE]"
click at [445, 410] on link "1" at bounding box center [441, 408] width 21 height 19
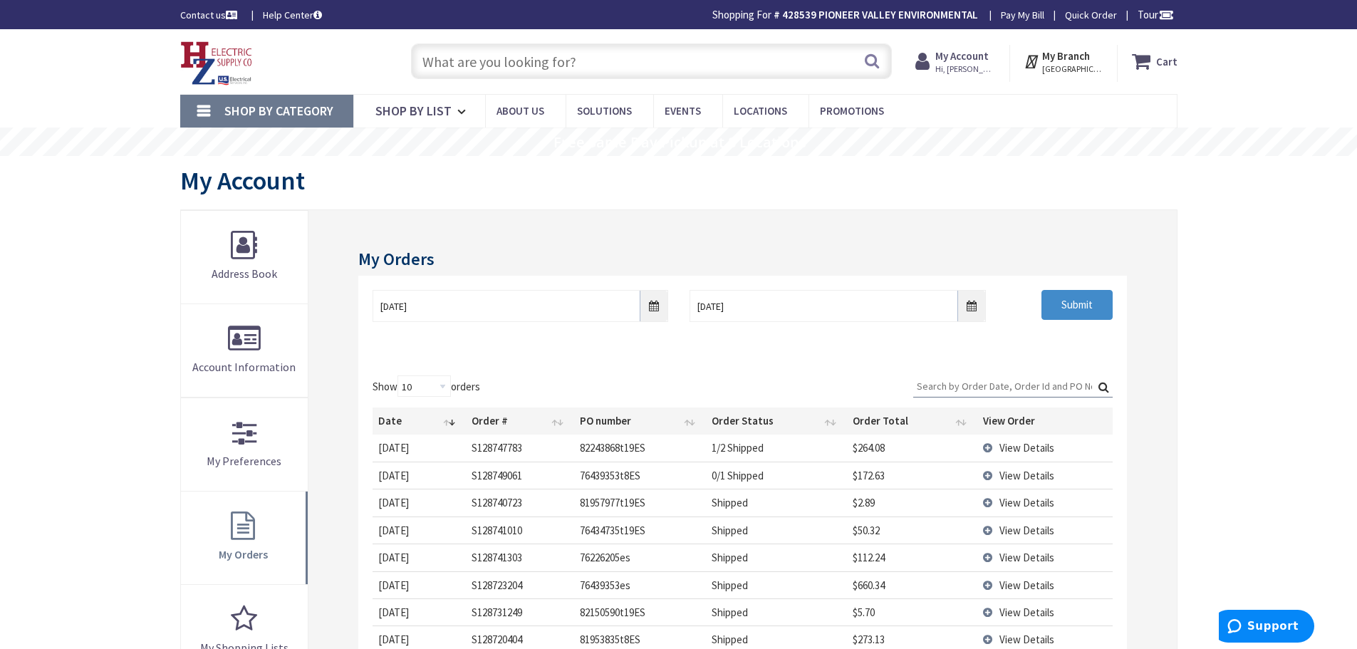
click at [1034, 379] on input "Search:" at bounding box center [1012, 385] width 199 height 21
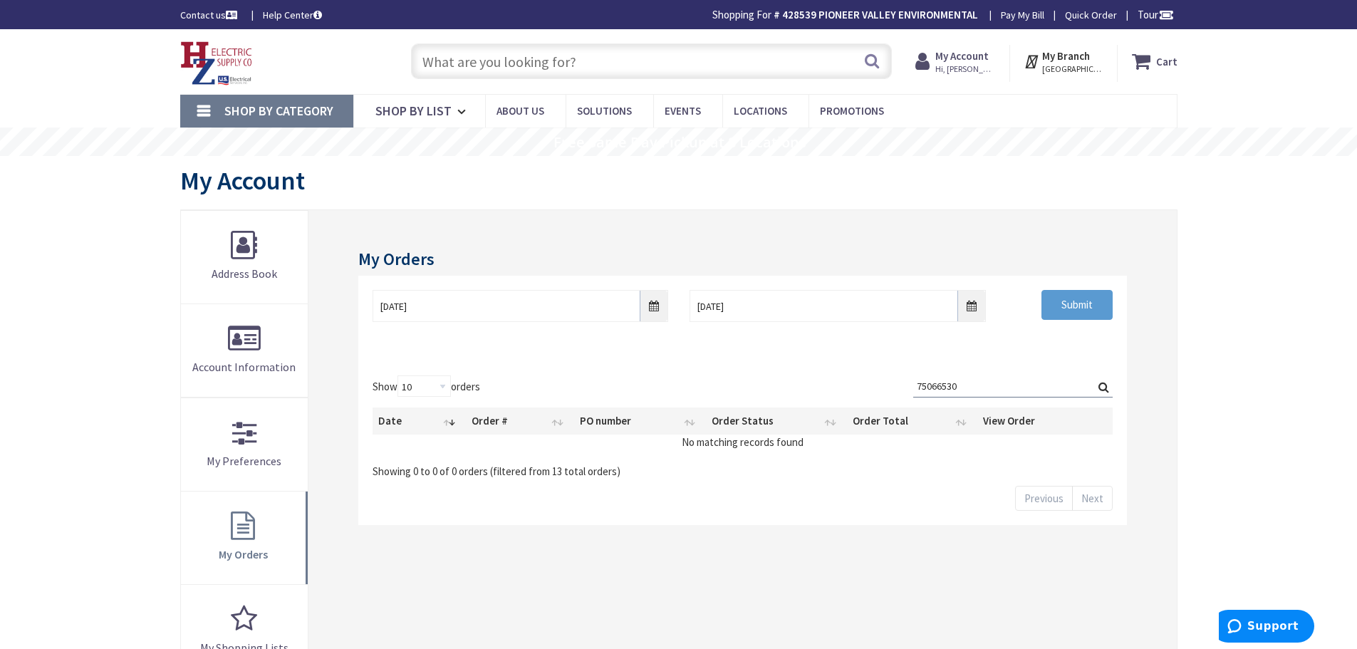
type input "75066530"
click at [1072, 307] on input "Submit" at bounding box center [1076, 305] width 71 height 30
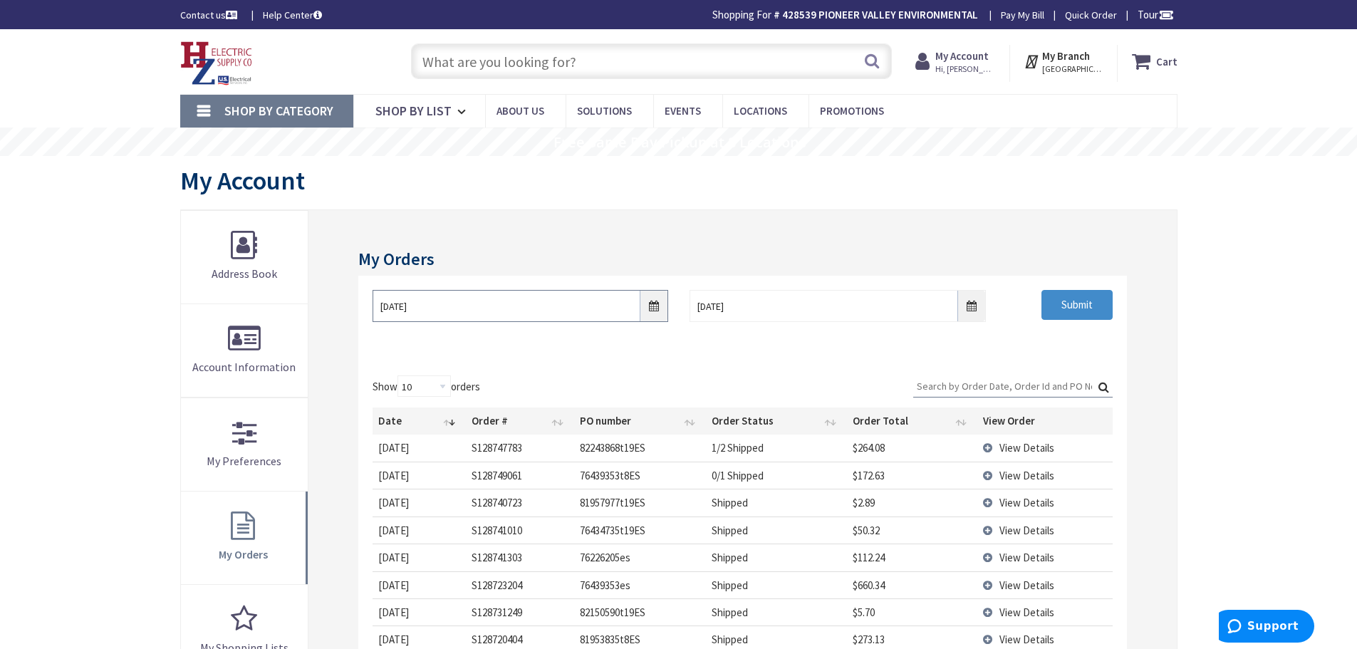
click at [655, 310] on input "07/01/2025" at bounding box center [520, 306] width 296 height 32
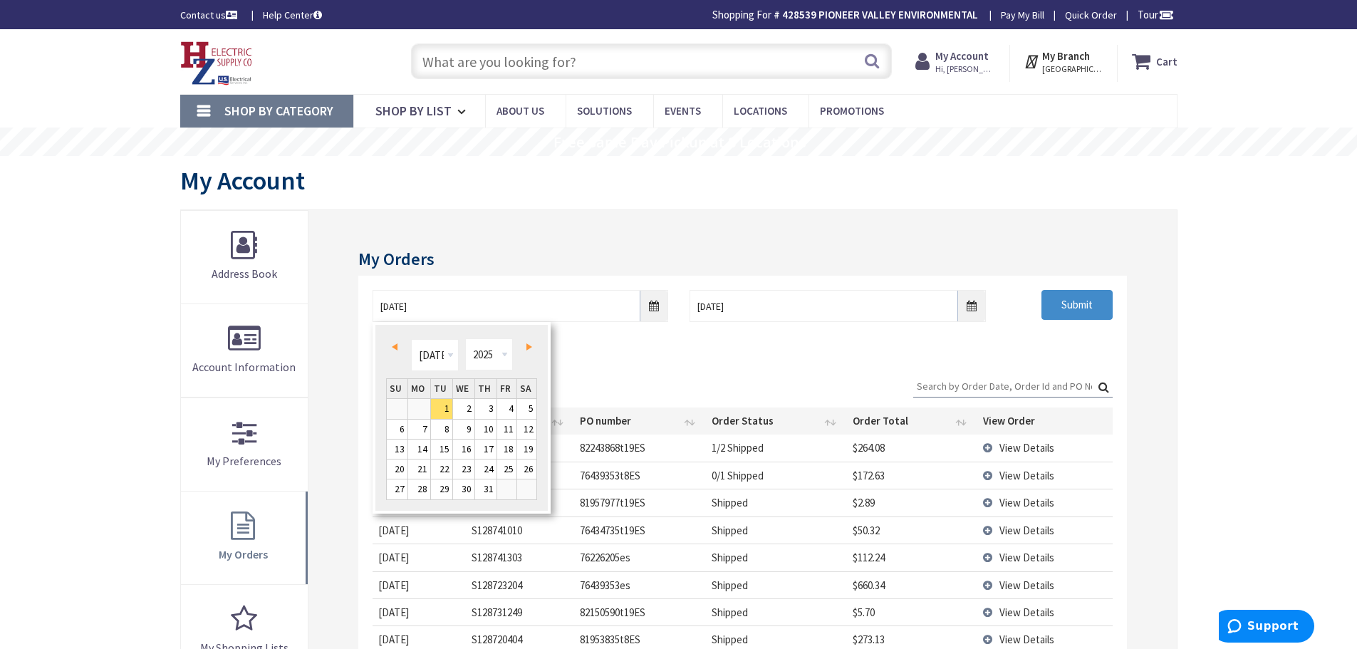
click at [397, 347] on span "Prev" at bounding box center [395, 346] width 6 height 7
click at [445, 407] on link "1" at bounding box center [441, 408] width 21 height 19
type input "04/01/2025"
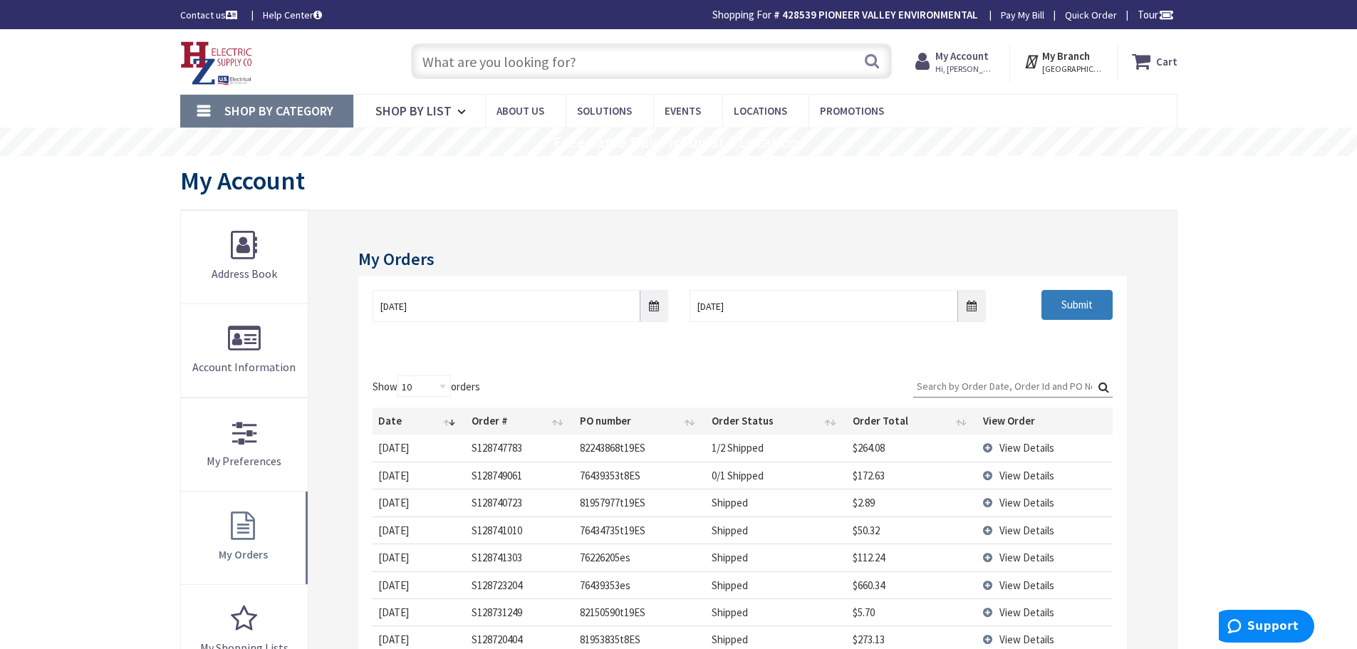
click at [1067, 313] on input "Submit" at bounding box center [1076, 305] width 71 height 30
click at [954, 382] on input "Search:" at bounding box center [1012, 385] width 199 height 21
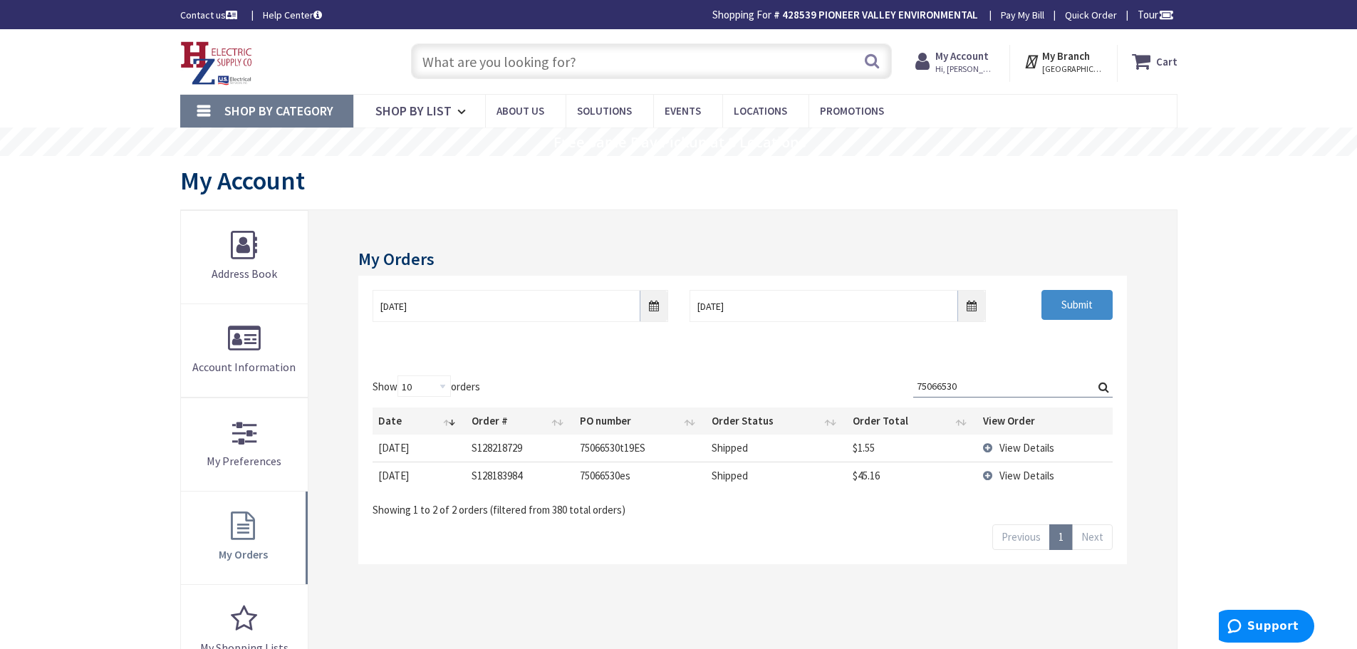
click at [1003, 477] on span "View Details" at bounding box center [1026, 476] width 55 height 14
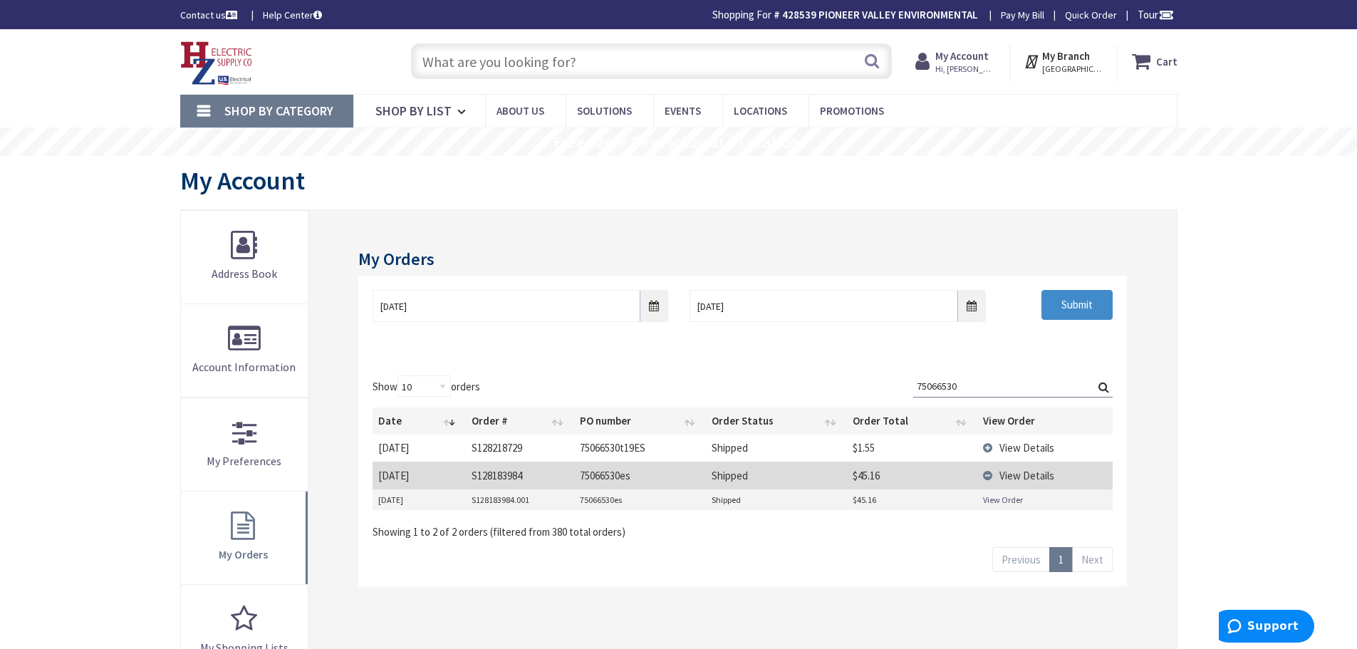
click at [1001, 497] on link "View Order" at bounding box center [1003, 500] width 40 height 12
drag, startPoint x: 975, startPoint y: 378, endPoint x: 870, endPoint y: 375, distance: 104.7
click at [870, 375] on div "Show 10 25 50 100 orders Search: 75066530 Date Order # PO number Order Status O…" at bounding box center [741, 457] width 739 height 165
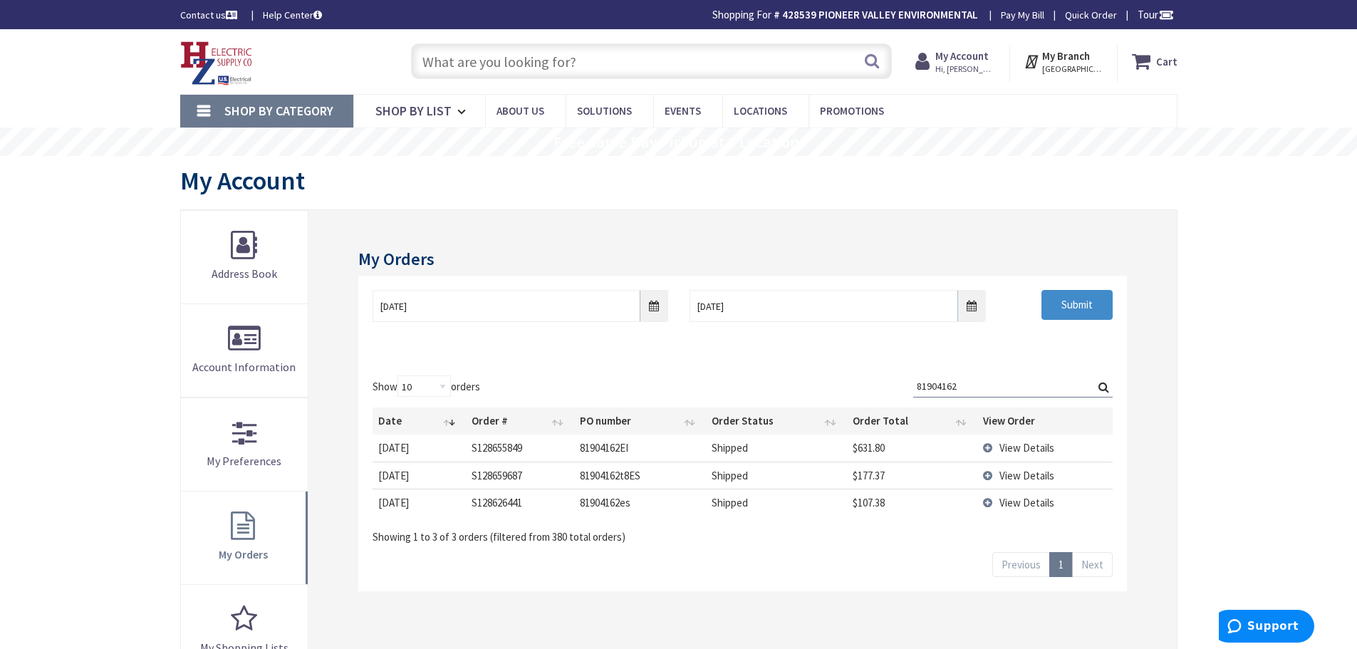
type input "81904162"
click at [1020, 501] on span "View Details" at bounding box center [1026, 503] width 55 height 14
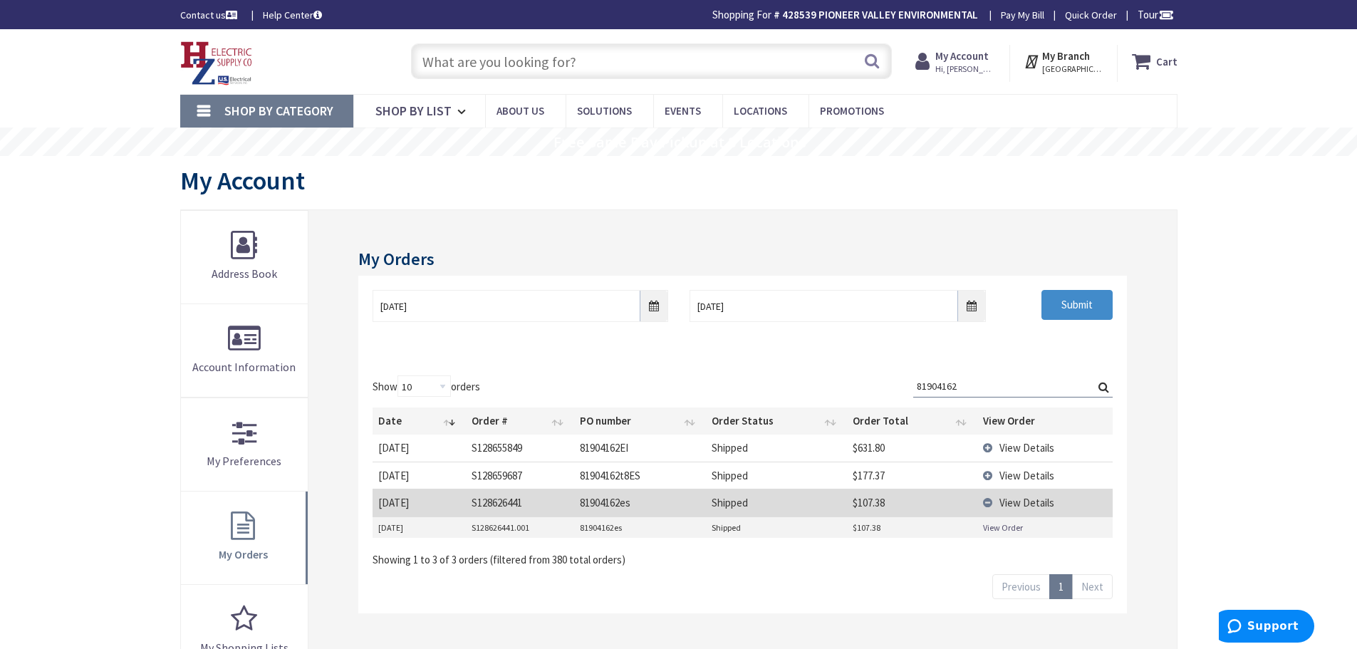
click at [1014, 527] on link "View Order" at bounding box center [1003, 527] width 40 height 12
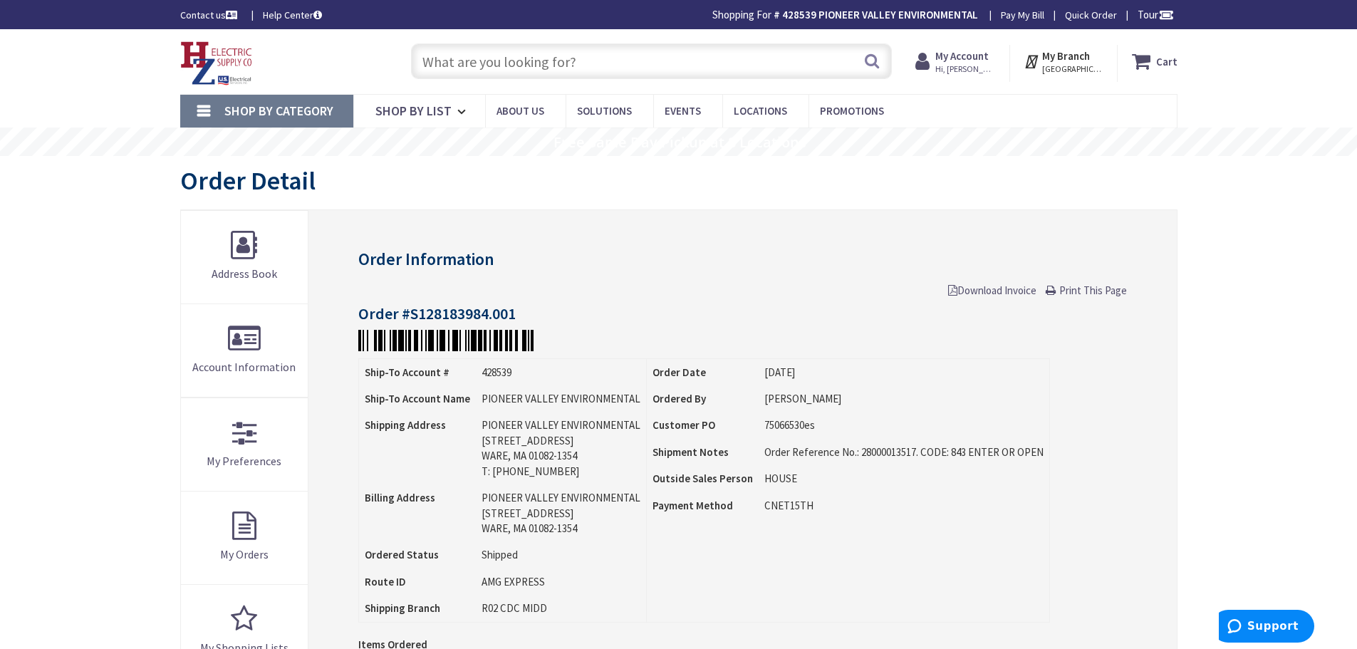
click at [1107, 293] on span "Print This Page" at bounding box center [1093, 290] width 68 height 14
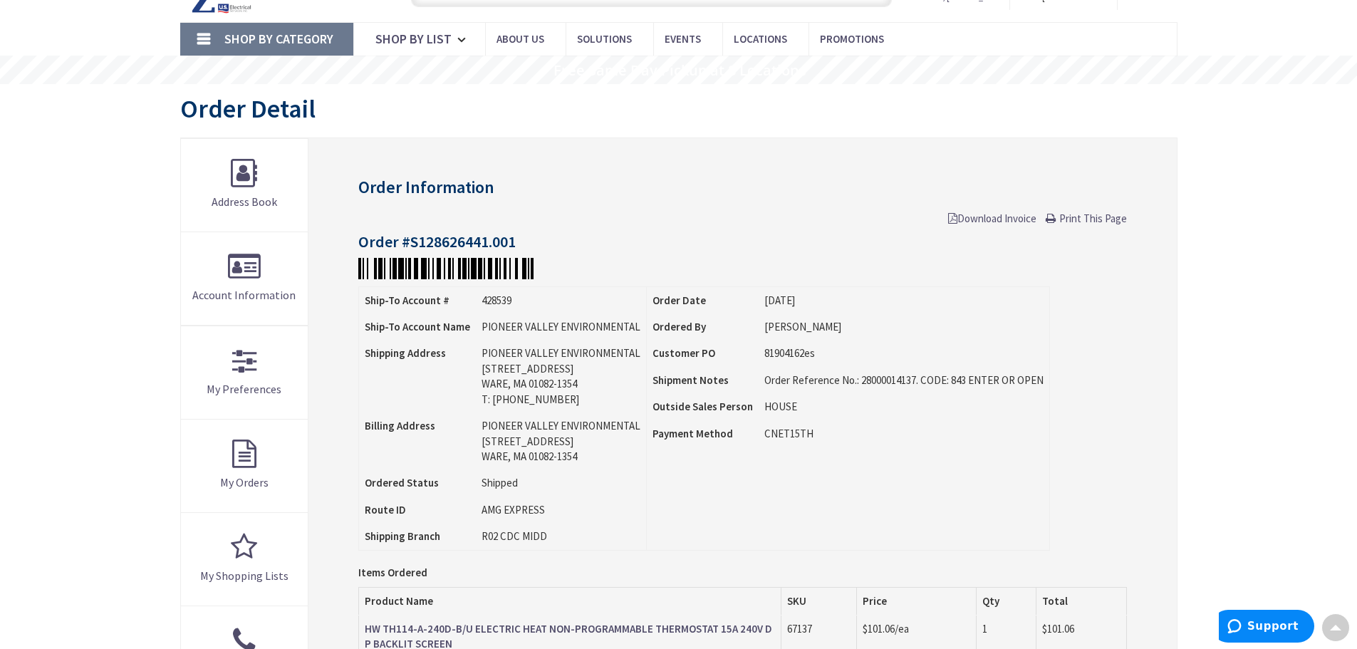
scroll to position [71, 0]
click at [1093, 214] on span "Print This Page" at bounding box center [1093, 219] width 68 height 14
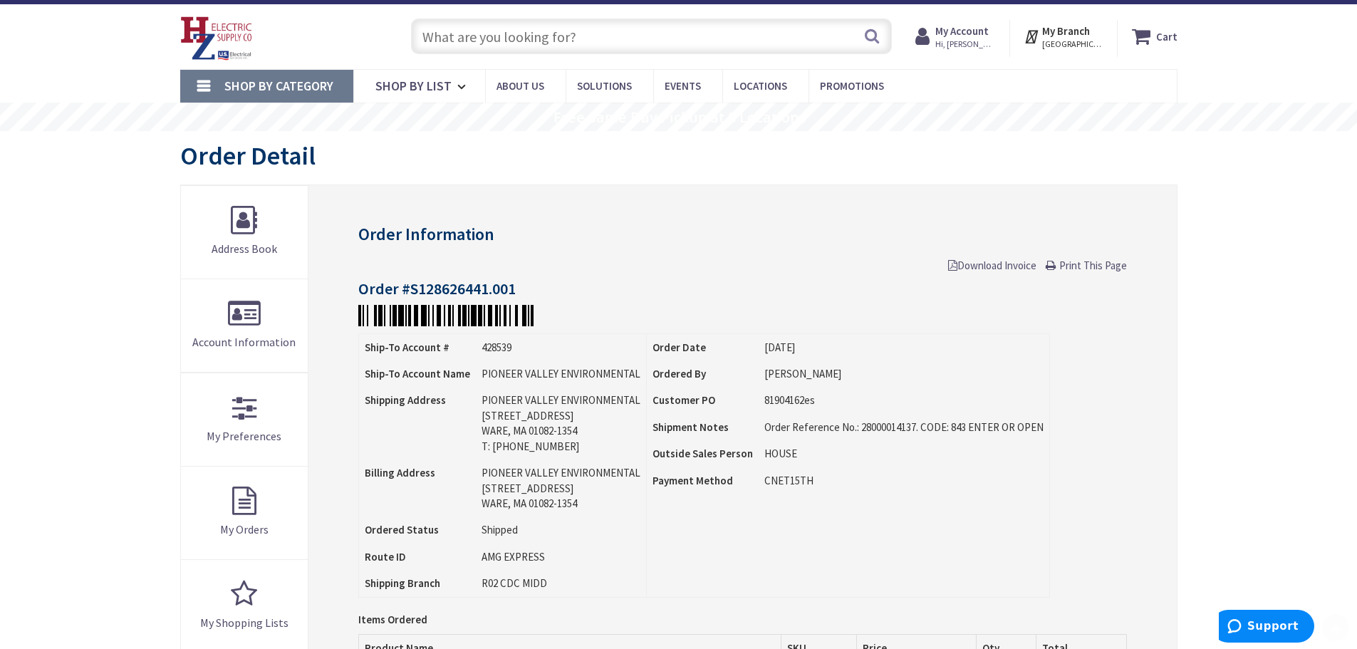
scroll to position [0, 0]
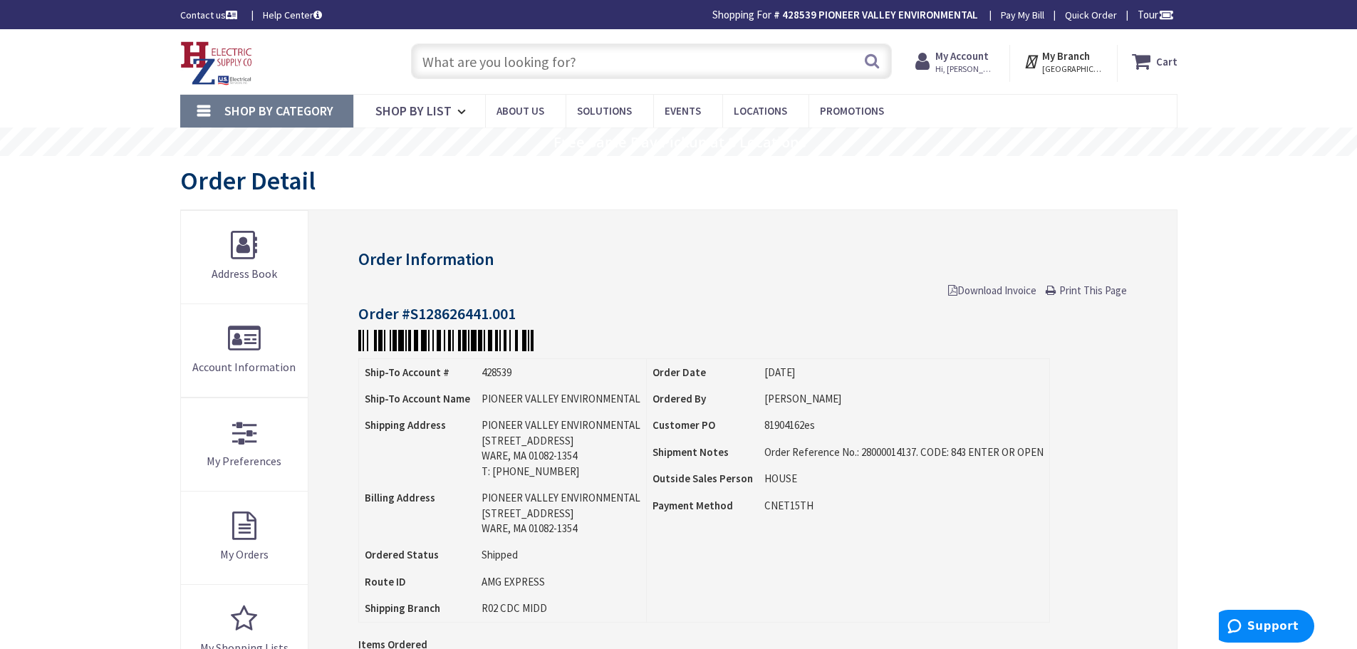
click at [206, 57] on img at bounding box center [216, 63] width 73 height 44
